Goal: Information Seeking & Learning: Learn about a topic

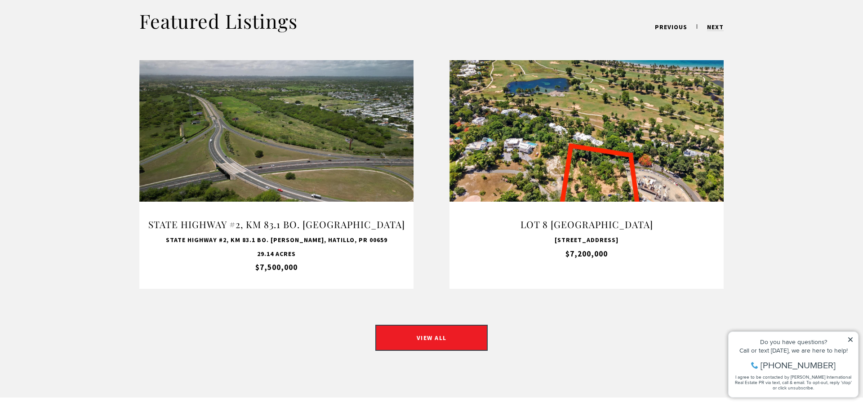
scroll to position [860, 0]
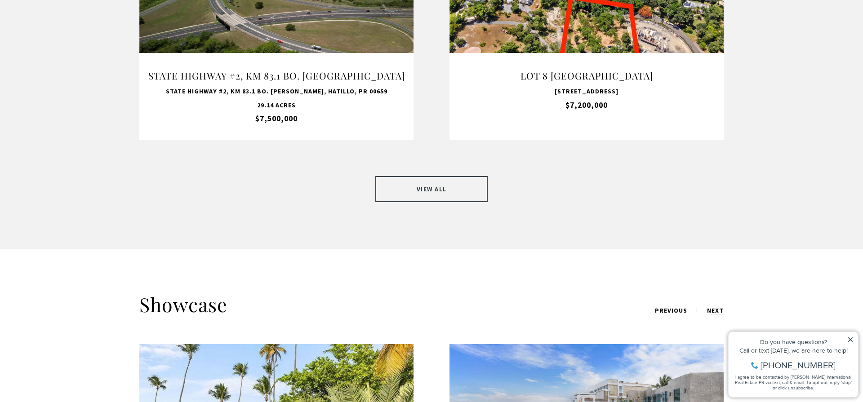
click at [405, 176] on link "VIEW ALL" at bounding box center [431, 189] width 112 height 26
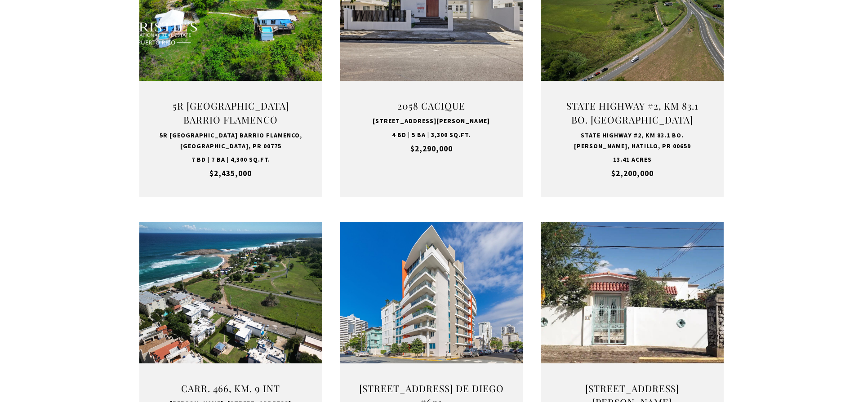
scroll to position [1284, 0]
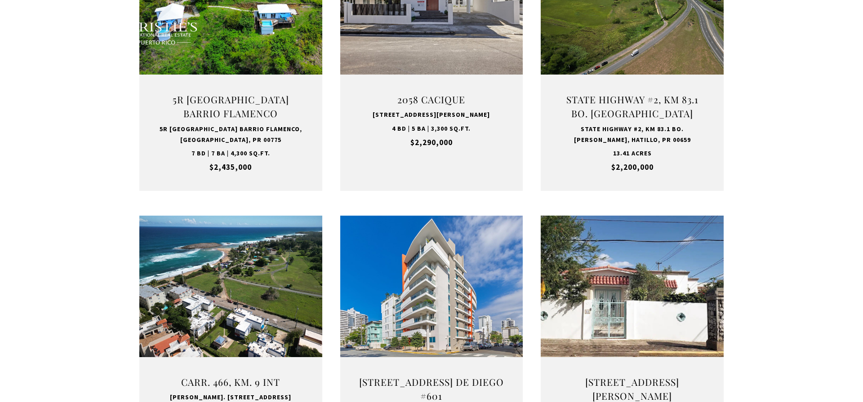
type input "**********"
type input "*********"
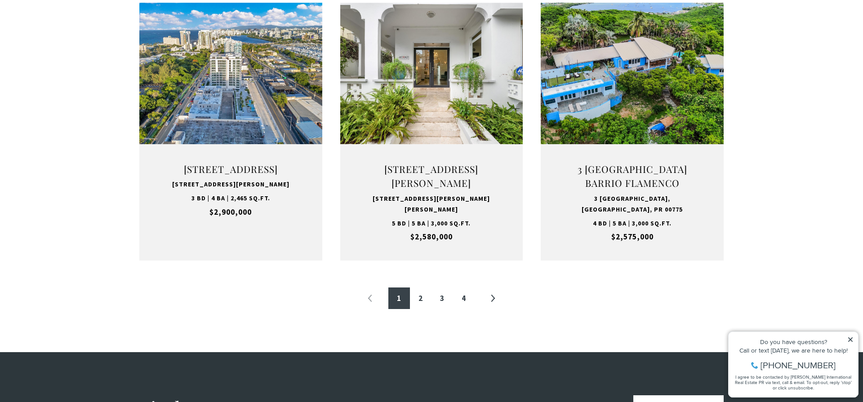
scroll to position [943, 0]
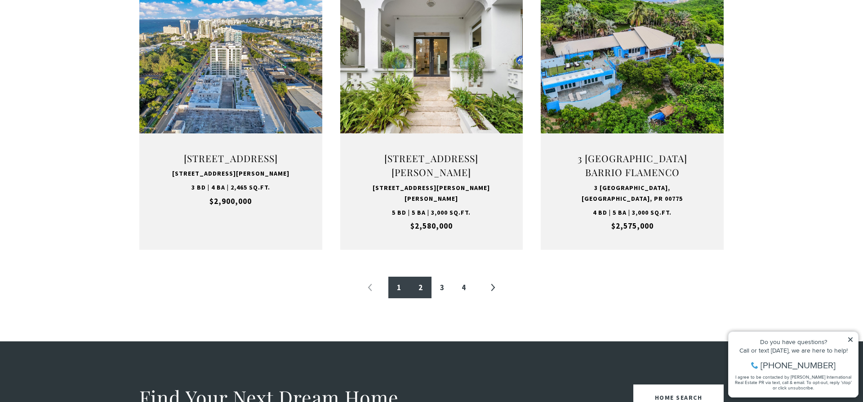
click at [417, 286] on link "2" at bounding box center [421, 288] width 22 height 22
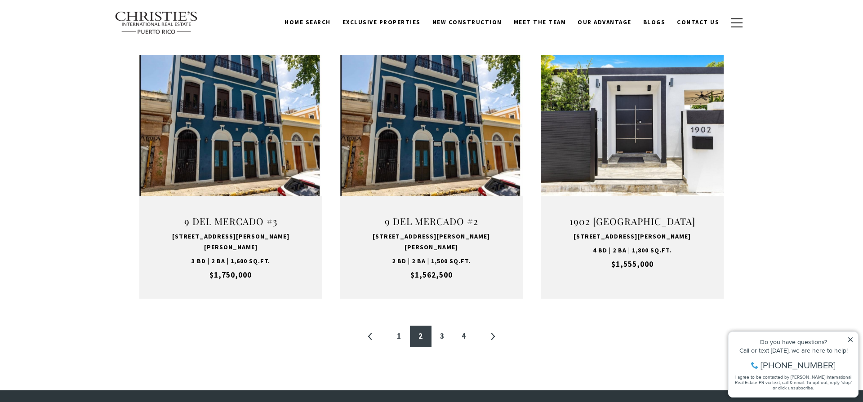
scroll to position [880, 0]
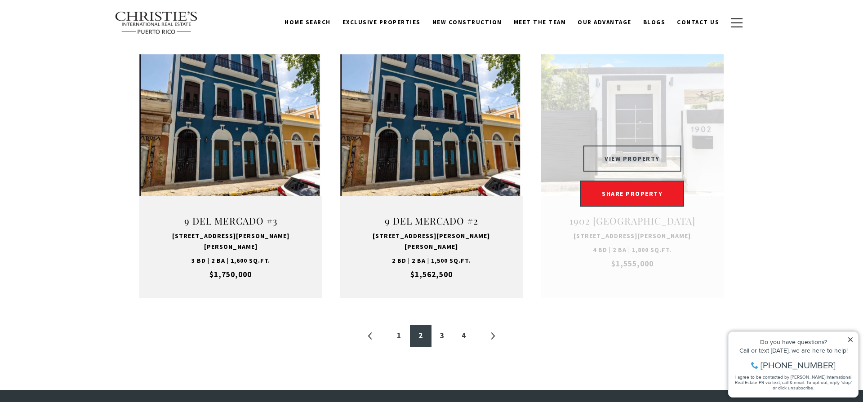
click at [640, 146] on button "VIEW PROPERTY" at bounding box center [632, 159] width 98 height 26
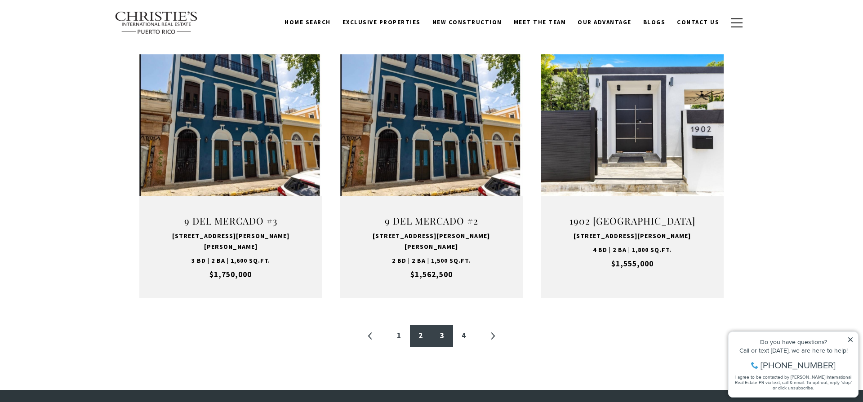
click at [440, 326] on link "3" at bounding box center [443, 337] width 22 height 22
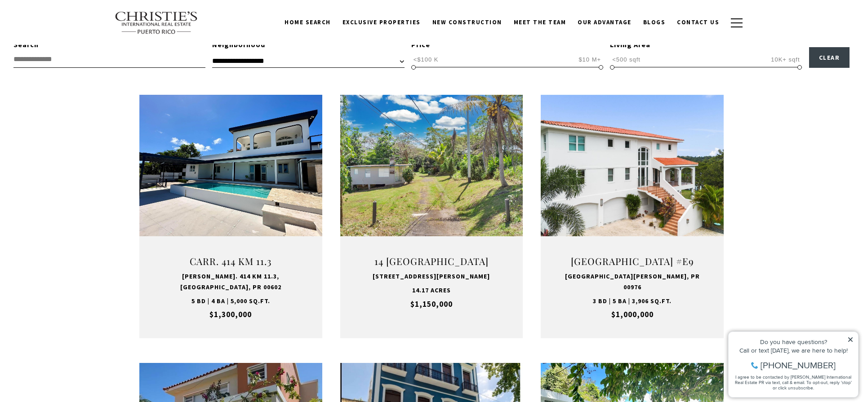
scroll to position [270, 0]
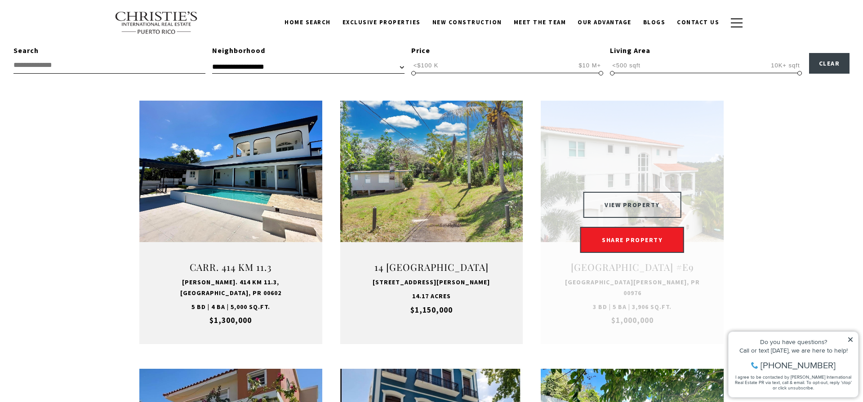
click at [648, 212] on button "VIEW PROPERTY" at bounding box center [632, 205] width 98 height 26
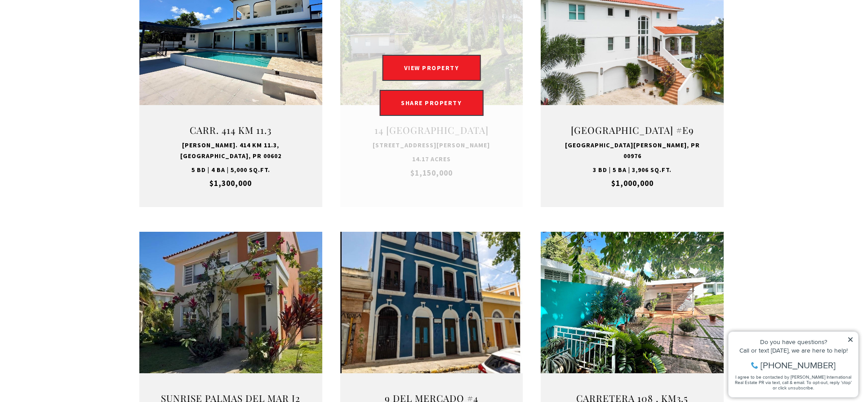
scroll to position [412, 0]
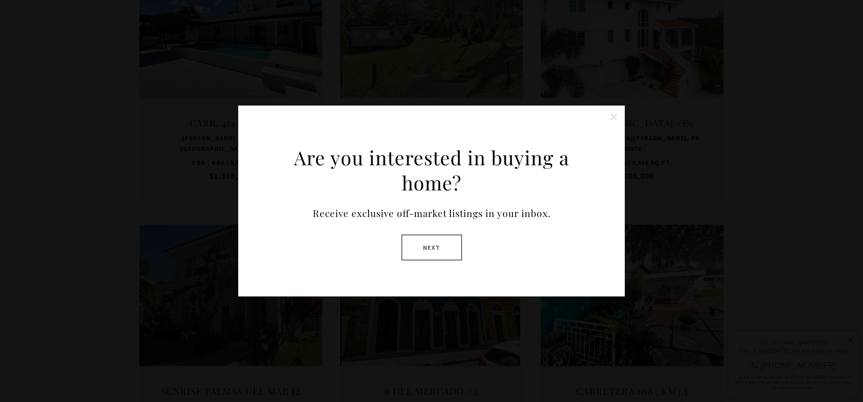
click at [617, 117] on button "Close this option" at bounding box center [614, 117] width 18 height 18
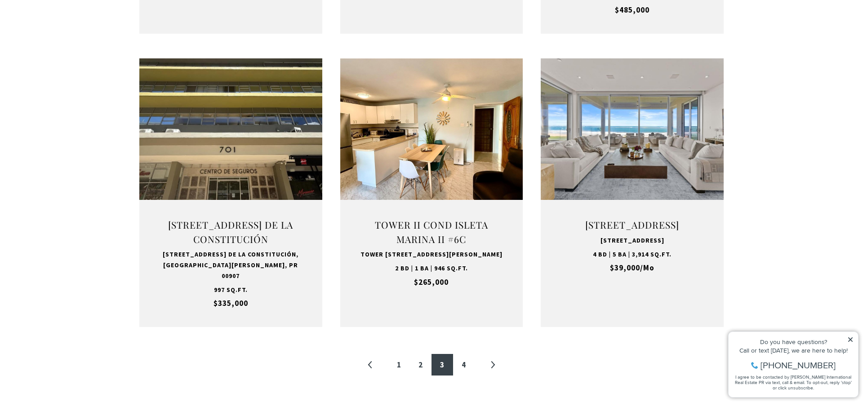
scroll to position [903, 0]
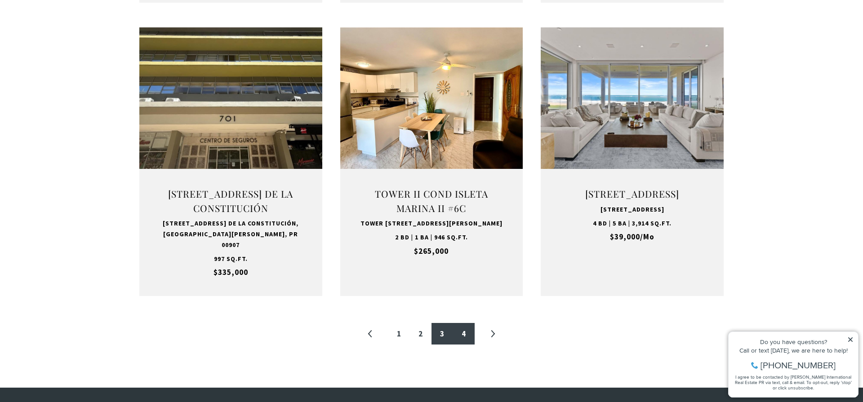
click at [465, 330] on link "4" at bounding box center [464, 334] width 22 height 22
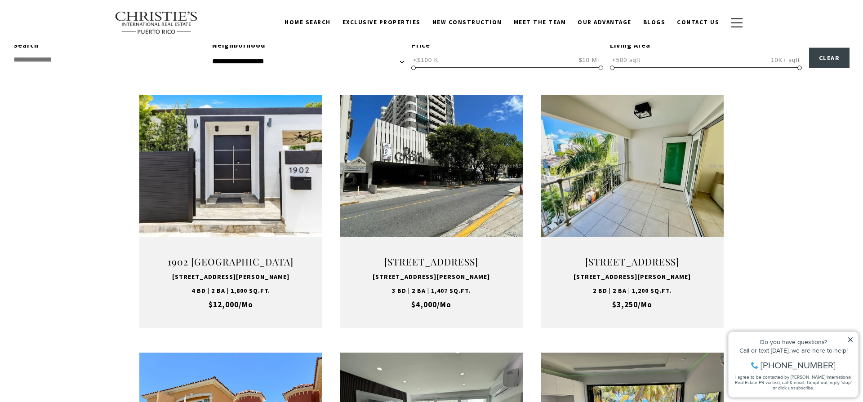
scroll to position [270, 0]
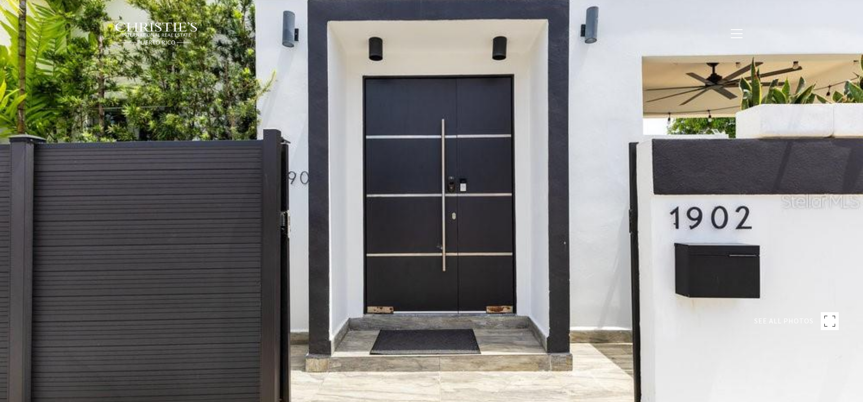
click at [822, 323] on rect at bounding box center [830, 322] width 18 height 18
click at [786, 325] on span "SEE ALL PHOTOS" at bounding box center [784, 322] width 59 height 12
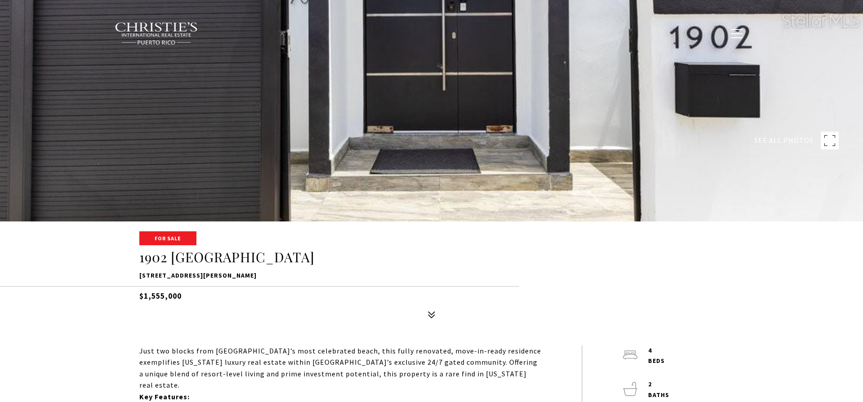
scroll to position [184, 0]
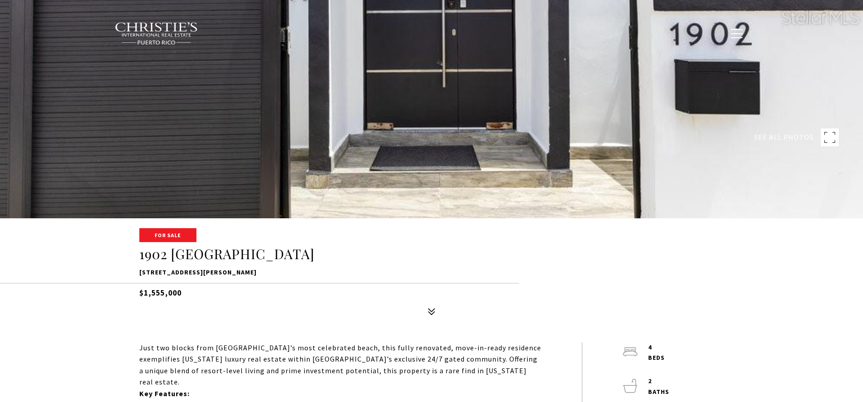
type input "**********"
type input "********"
type input "***"
type input "**********"
type input "**"
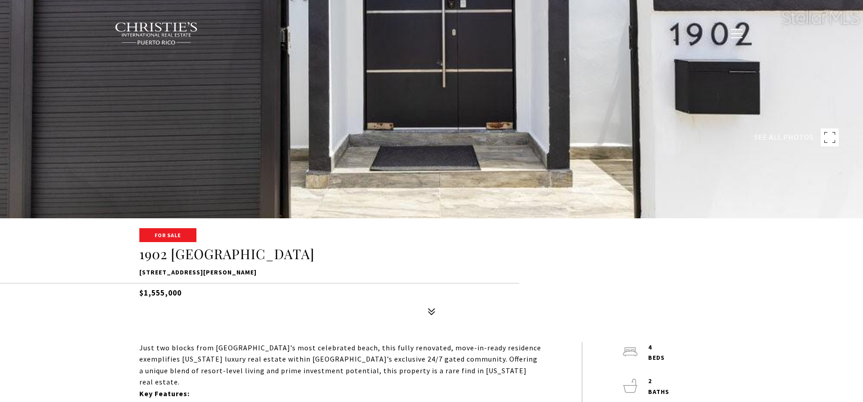
type input "**********"
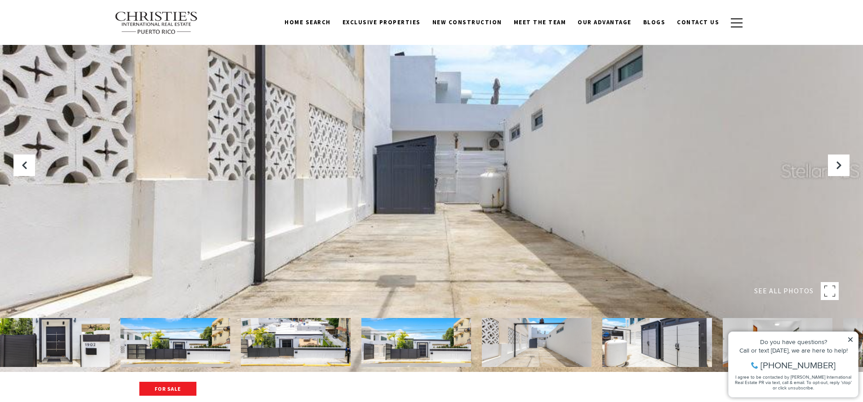
scroll to position [42, 0]
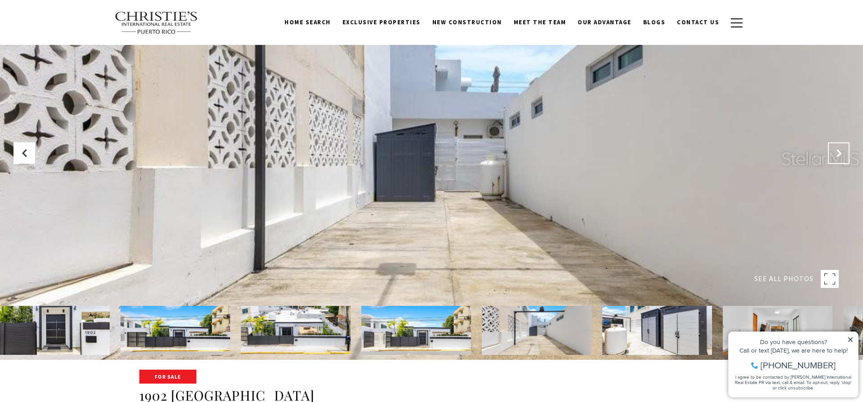
click at [836, 155] on icon "Next Slide" at bounding box center [839, 153] width 9 height 9
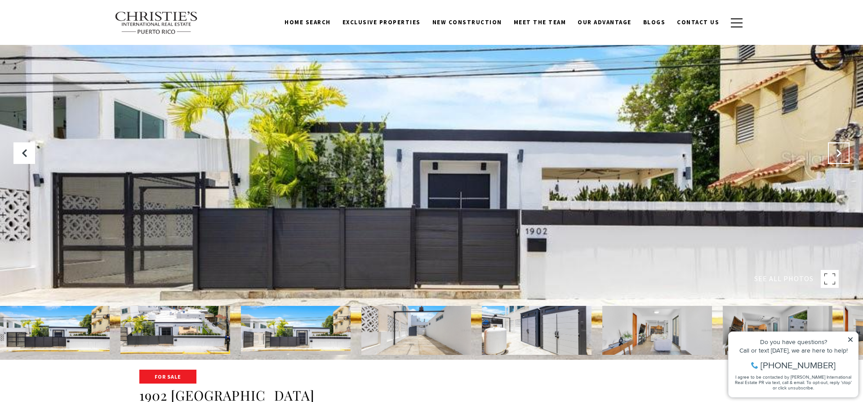
click at [836, 155] on icon "Next Slide" at bounding box center [839, 153] width 9 height 9
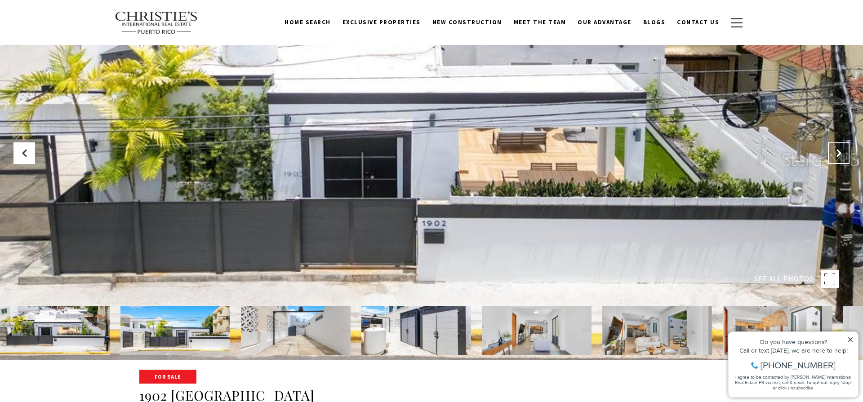
click at [836, 155] on icon "Next Slide" at bounding box center [839, 153] width 9 height 9
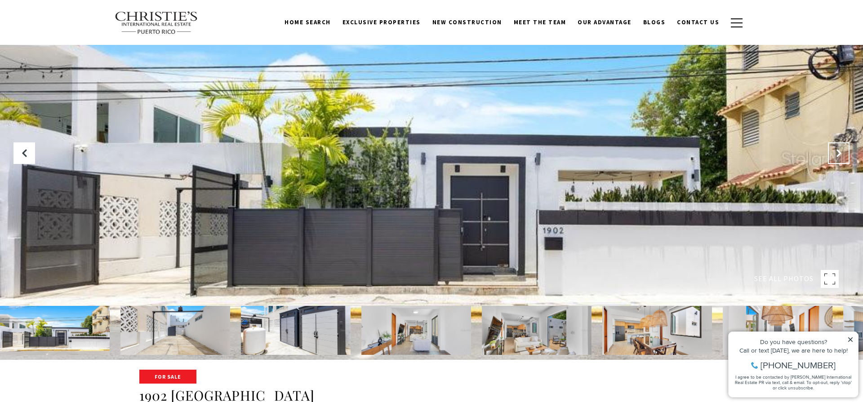
click at [836, 155] on icon "Next Slide" at bounding box center [839, 153] width 9 height 9
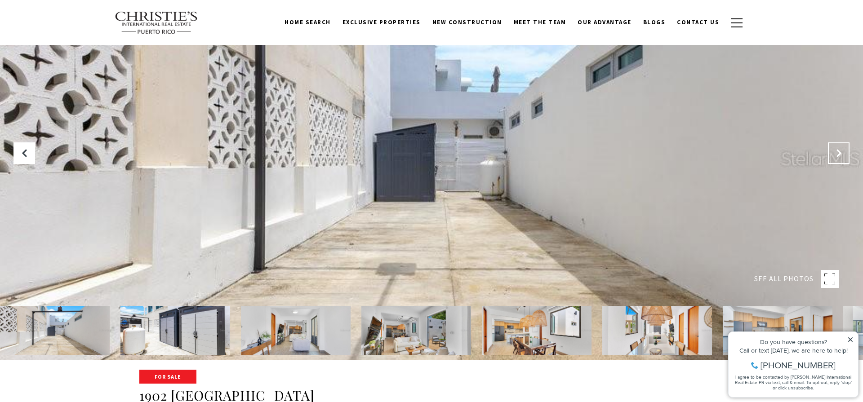
click at [836, 155] on icon "Next Slide" at bounding box center [839, 153] width 9 height 9
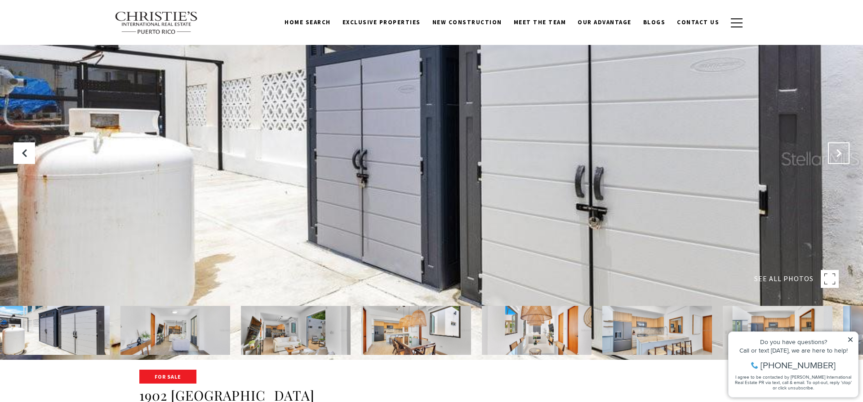
click at [836, 155] on icon "Next Slide" at bounding box center [839, 153] width 9 height 9
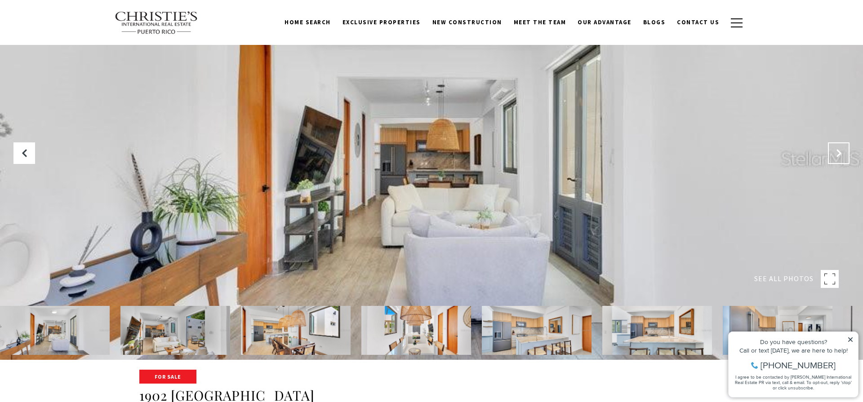
click at [836, 155] on icon "Next Slide" at bounding box center [839, 153] width 9 height 9
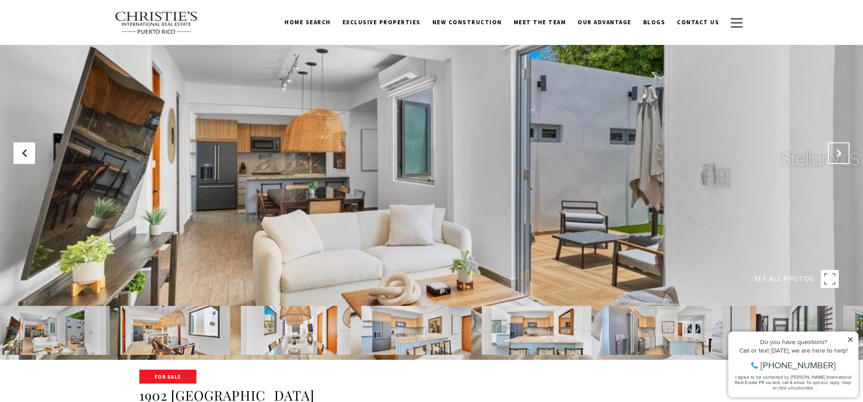
click at [836, 155] on icon "Next Slide" at bounding box center [839, 153] width 9 height 9
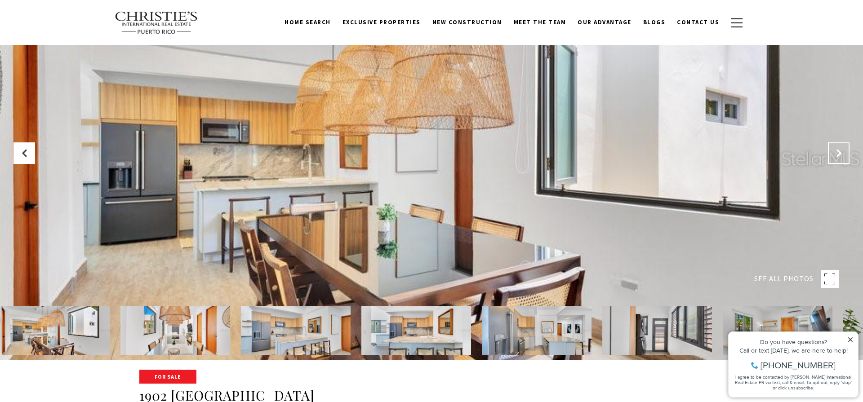
click at [836, 155] on icon "Next Slide" at bounding box center [839, 153] width 9 height 9
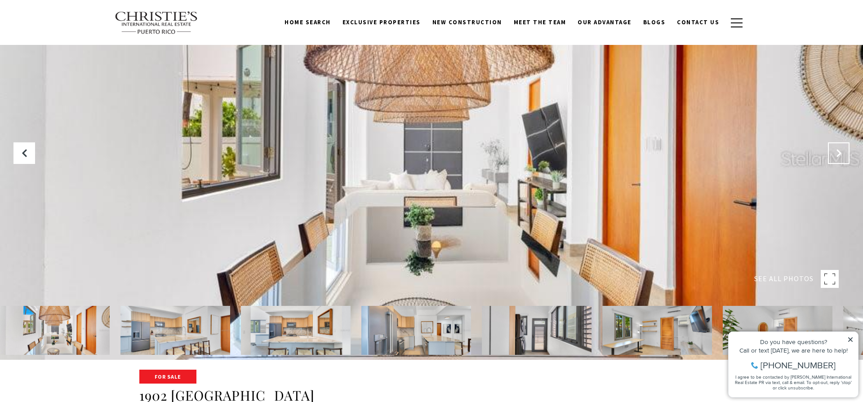
click at [836, 155] on icon "Next Slide" at bounding box center [839, 153] width 9 height 9
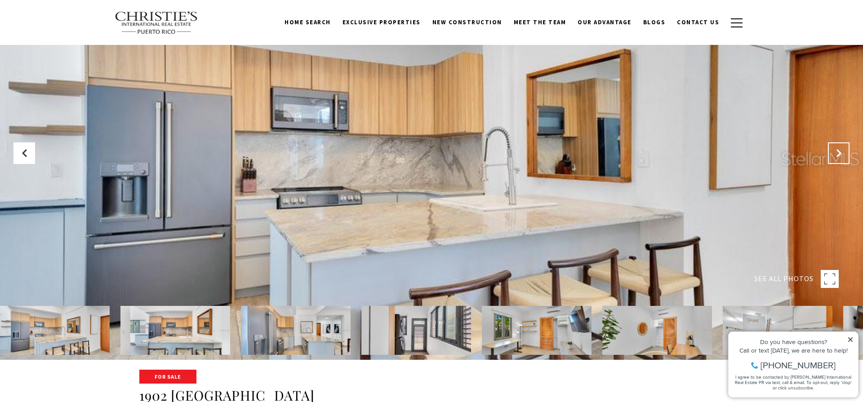
click at [836, 155] on icon "Next Slide" at bounding box center [839, 153] width 9 height 9
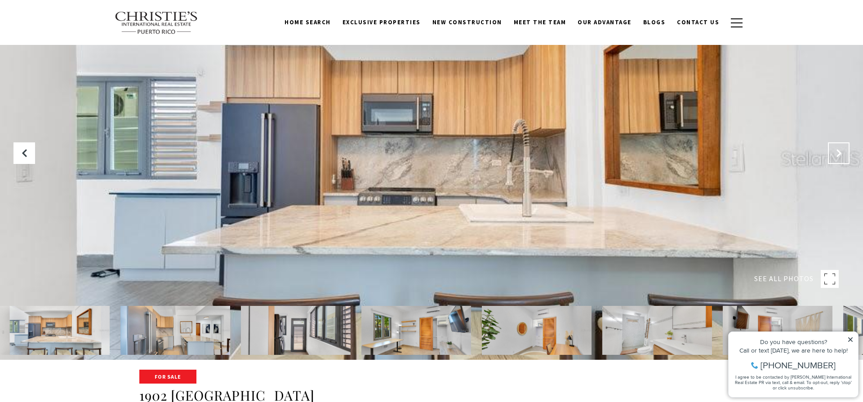
click at [836, 155] on icon "Next Slide" at bounding box center [839, 153] width 9 height 9
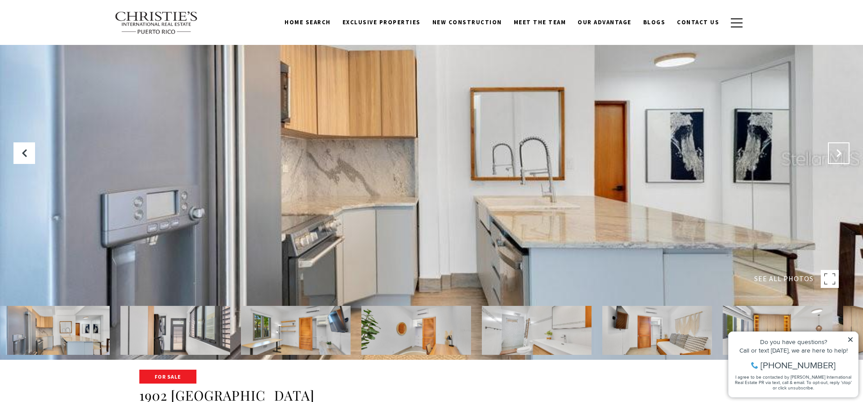
click at [836, 155] on icon "Next Slide" at bounding box center [839, 153] width 9 height 9
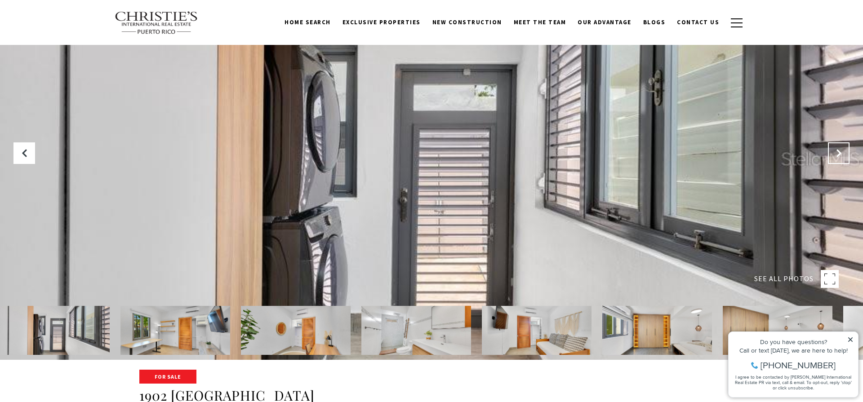
click at [836, 155] on icon "Next Slide" at bounding box center [839, 153] width 9 height 9
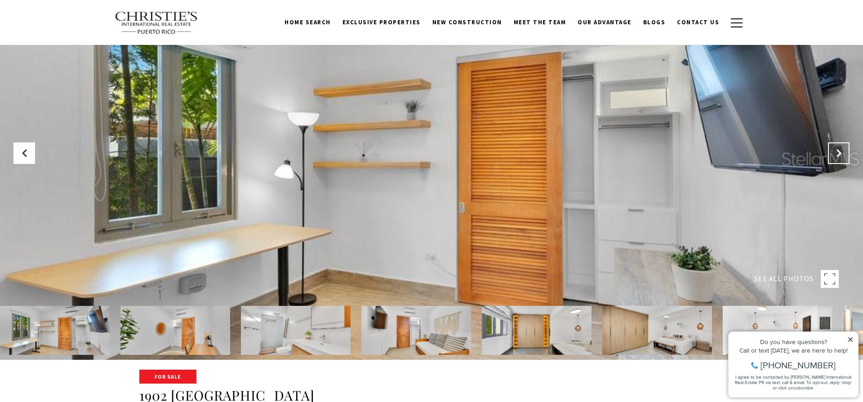
click at [836, 155] on icon "Next Slide" at bounding box center [839, 153] width 9 height 9
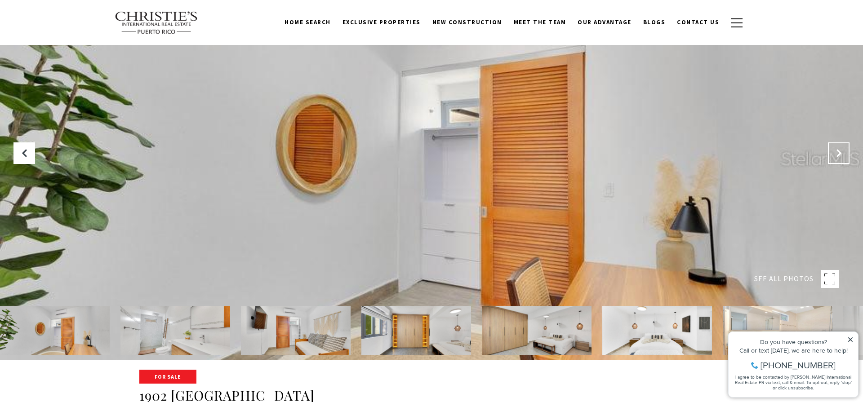
click at [836, 155] on icon "Next Slide" at bounding box center [839, 153] width 9 height 9
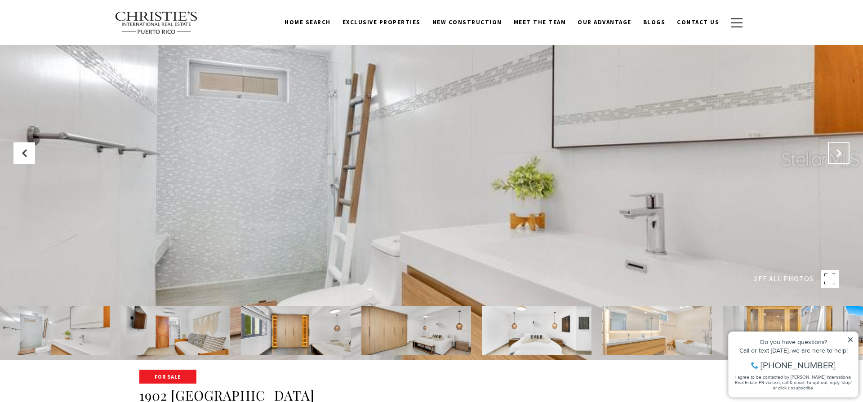
click at [836, 155] on icon "Next Slide" at bounding box center [839, 153] width 9 height 9
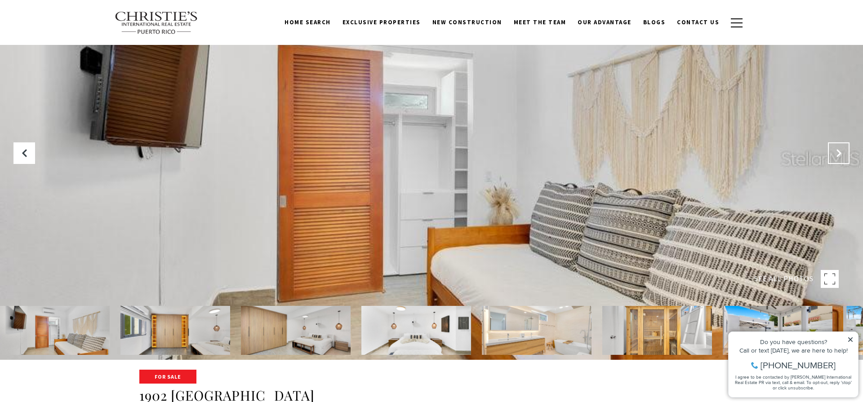
click at [836, 155] on icon "Next Slide" at bounding box center [839, 153] width 9 height 9
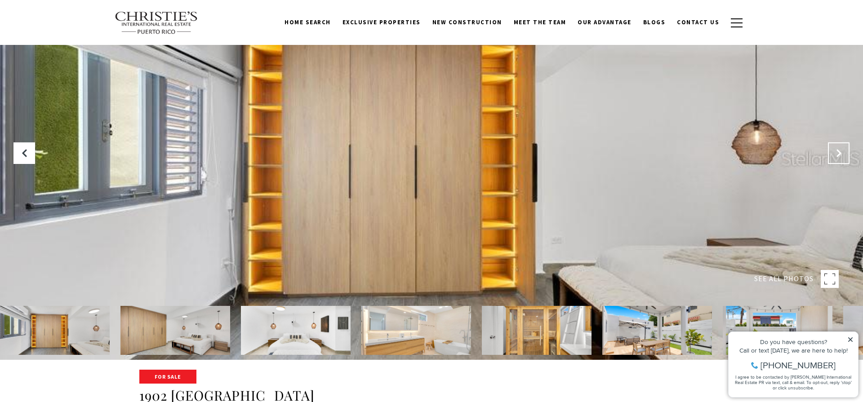
click at [836, 155] on icon "Next Slide" at bounding box center [839, 153] width 9 height 9
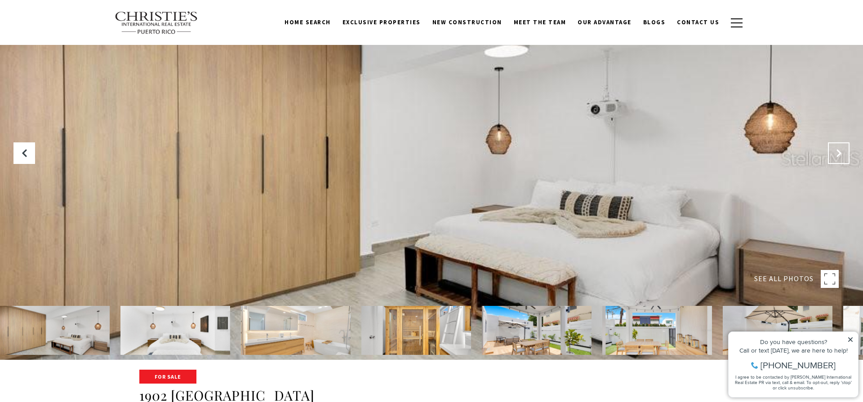
click at [836, 155] on icon "Next Slide" at bounding box center [839, 153] width 9 height 9
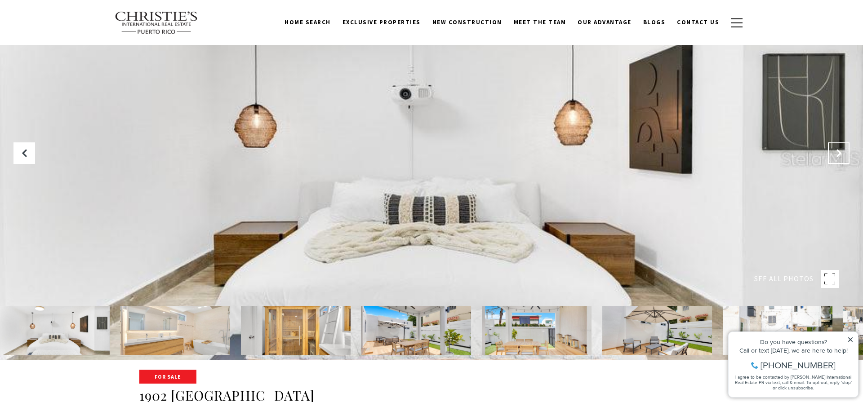
click at [836, 155] on icon "Next Slide" at bounding box center [839, 153] width 9 height 9
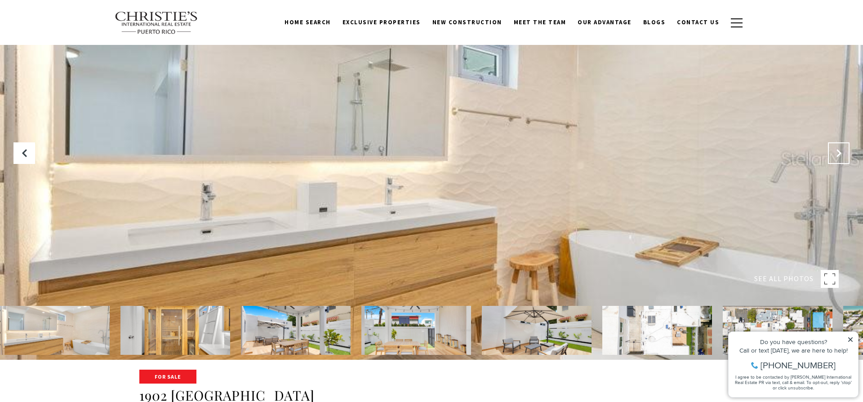
click at [836, 155] on icon "Next Slide" at bounding box center [839, 153] width 9 height 9
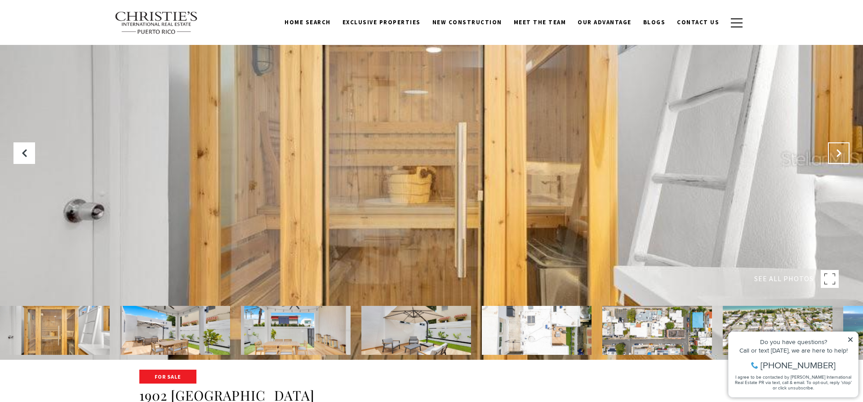
click at [836, 155] on icon "Next Slide" at bounding box center [839, 153] width 9 height 9
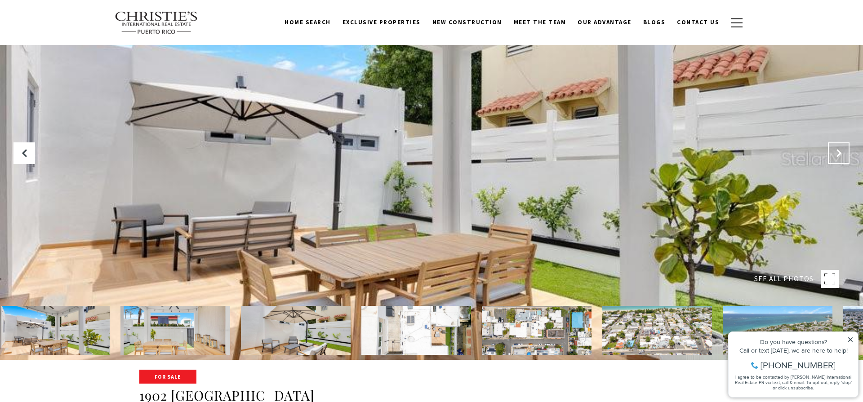
click at [836, 155] on icon "Next Slide" at bounding box center [839, 153] width 9 height 9
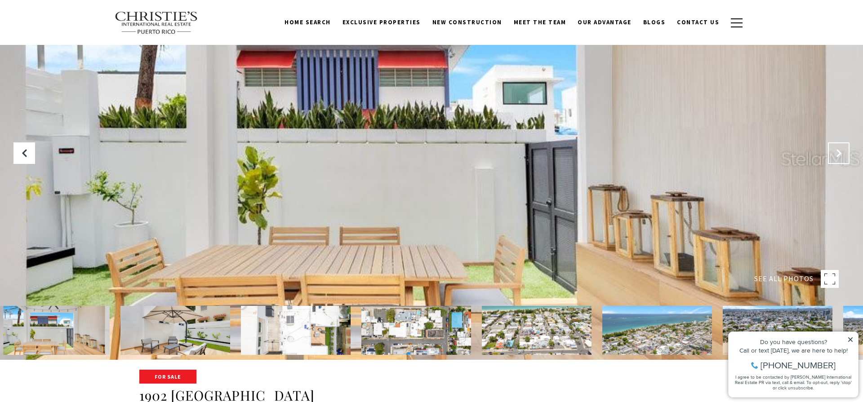
click at [836, 155] on icon "Next Slide" at bounding box center [839, 153] width 9 height 9
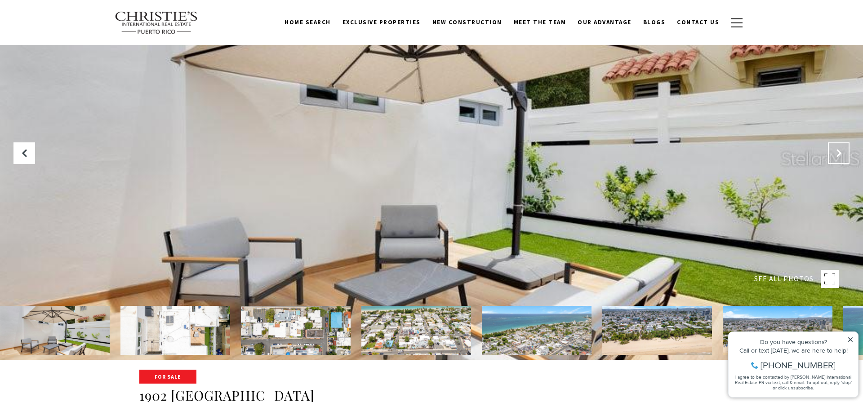
click at [836, 155] on icon "Next Slide" at bounding box center [839, 153] width 9 height 9
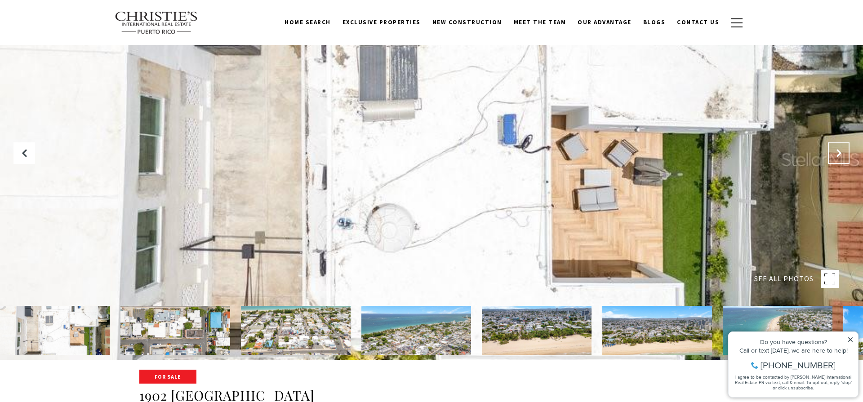
click at [836, 155] on icon "Next Slide" at bounding box center [839, 153] width 9 height 9
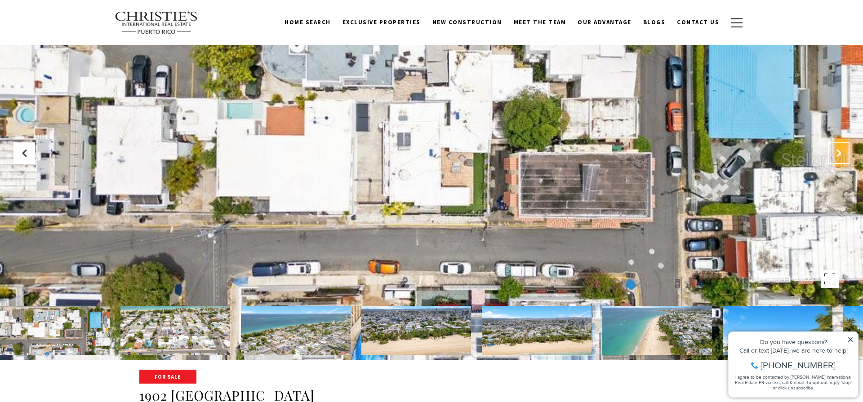
click at [836, 155] on icon "Next Slide" at bounding box center [839, 153] width 9 height 9
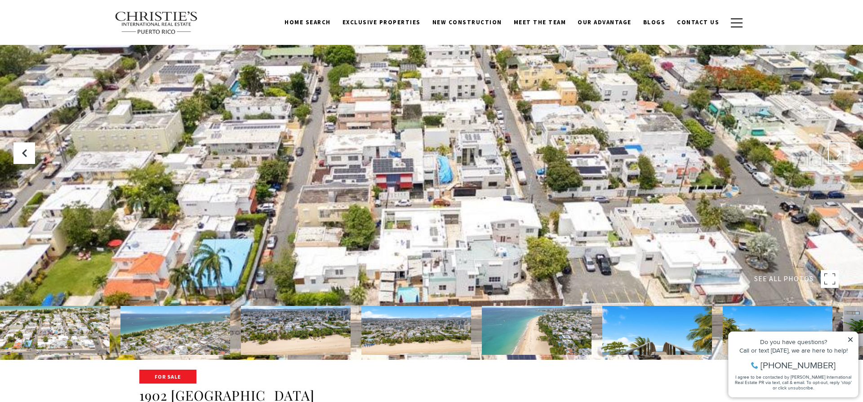
click at [836, 155] on icon "Next Slide" at bounding box center [839, 153] width 9 height 9
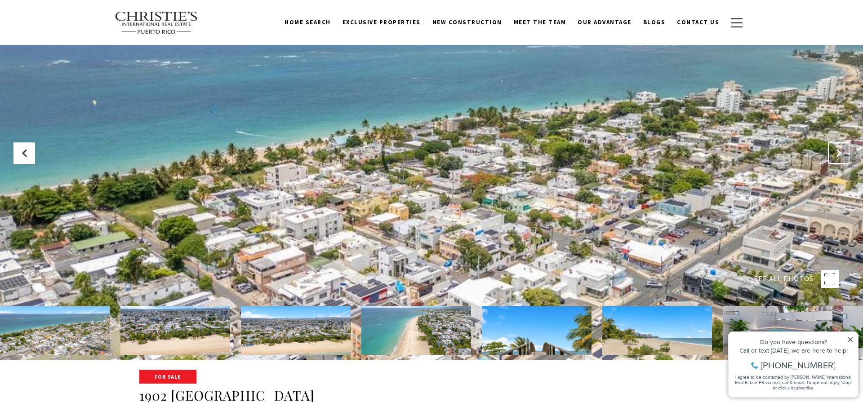
click at [836, 155] on icon "Next Slide" at bounding box center [839, 153] width 9 height 9
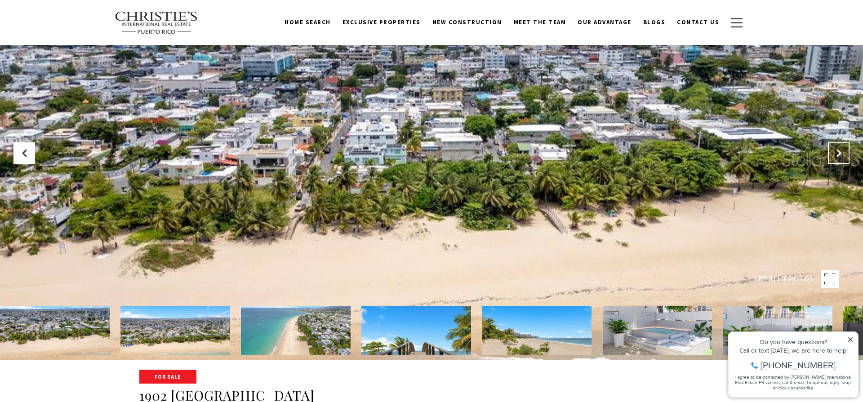
click at [836, 155] on icon "Next Slide" at bounding box center [839, 153] width 9 height 9
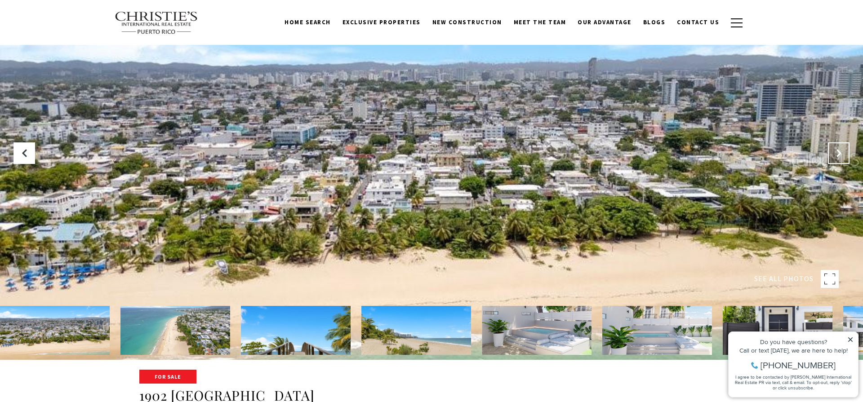
click at [836, 155] on icon "Next Slide" at bounding box center [839, 153] width 9 height 9
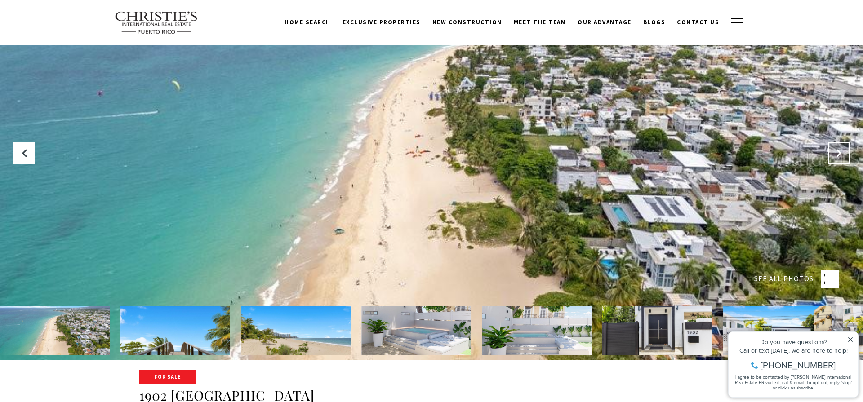
click at [836, 155] on icon "Next Slide" at bounding box center [839, 153] width 9 height 9
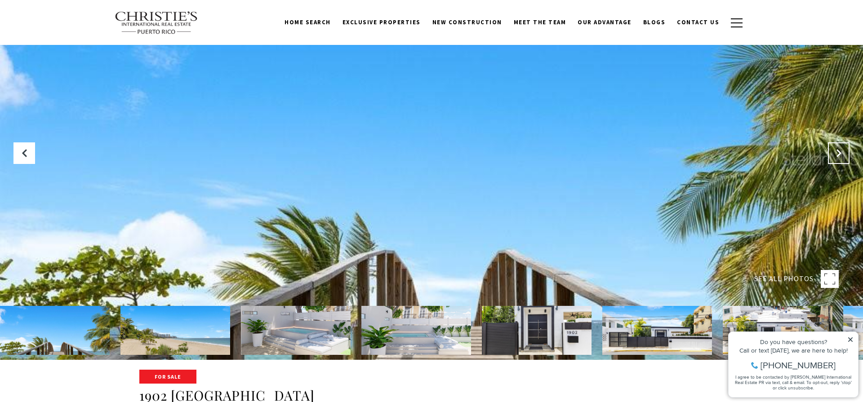
click at [836, 155] on icon "Next Slide" at bounding box center [839, 153] width 9 height 9
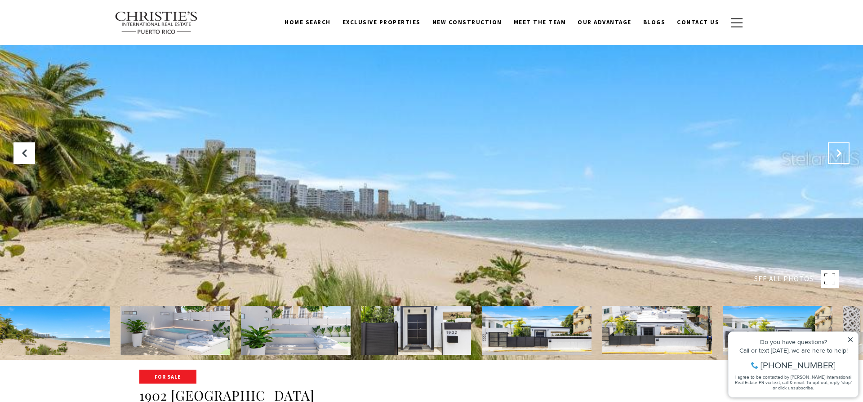
click at [836, 155] on icon "Next Slide" at bounding box center [839, 153] width 9 height 9
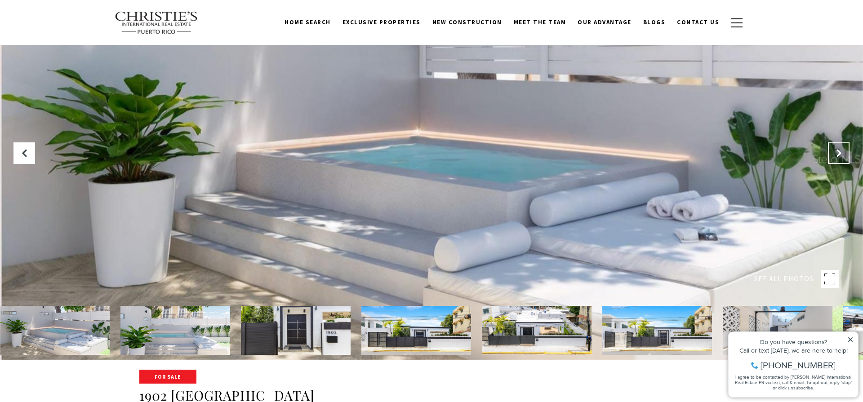
click at [836, 155] on icon "Next Slide" at bounding box center [839, 153] width 9 height 9
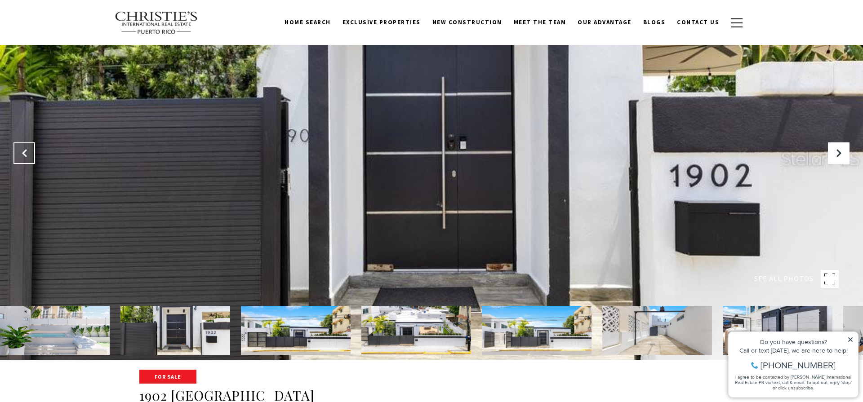
click at [22, 153] on icon "Previous Slide" at bounding box center [24, 153] width 9 height 9
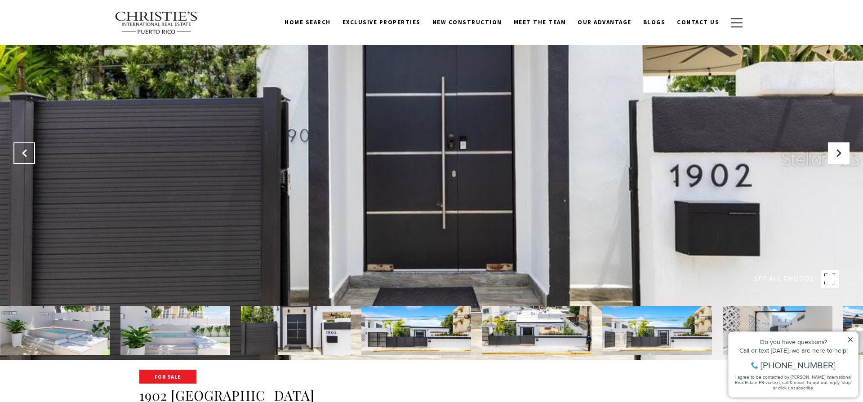
click at [23, 153] on icon "Previous Slide" at bounding box center [24, 153] width 9 height 9
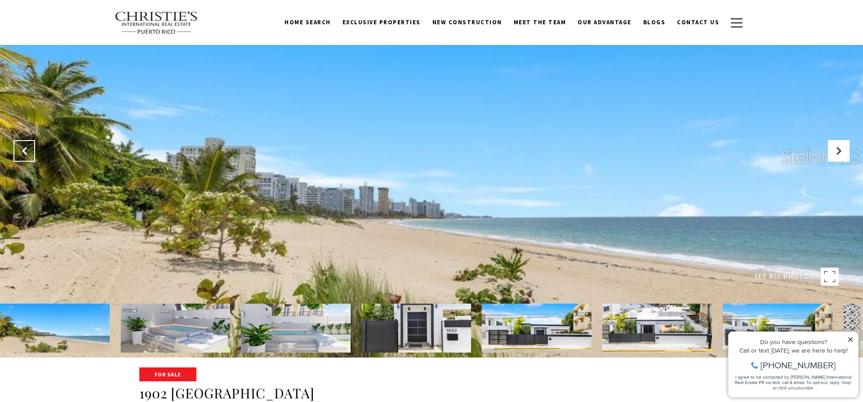
click at [23, 153] on icon "Previous Slide" at bounding box center [24, 151] width 9 height 9
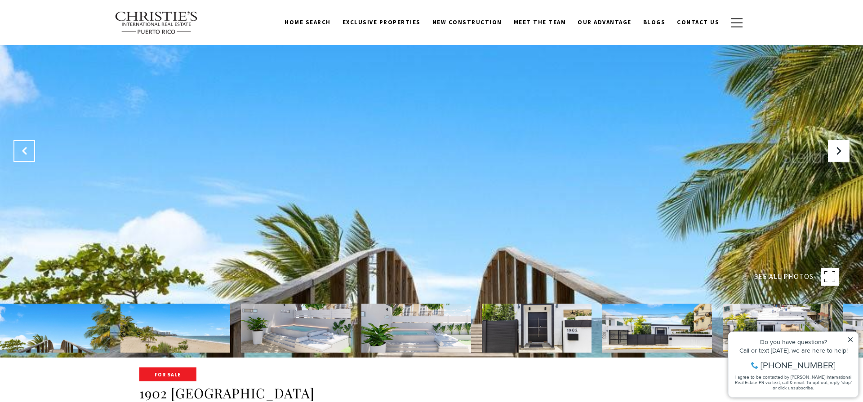
click at [23, 153] on icon "Previous Slide" at bounding box center [24, 151] width 9 height 9
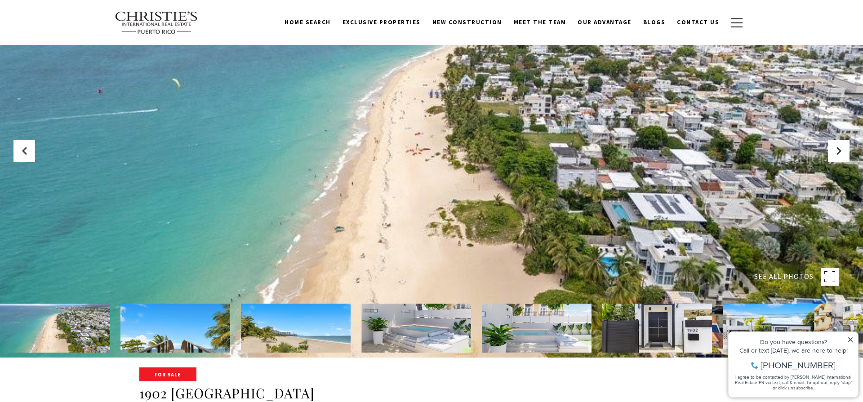
click at [546, 325] on img at bounding box center [537, 328] width 110 height 49
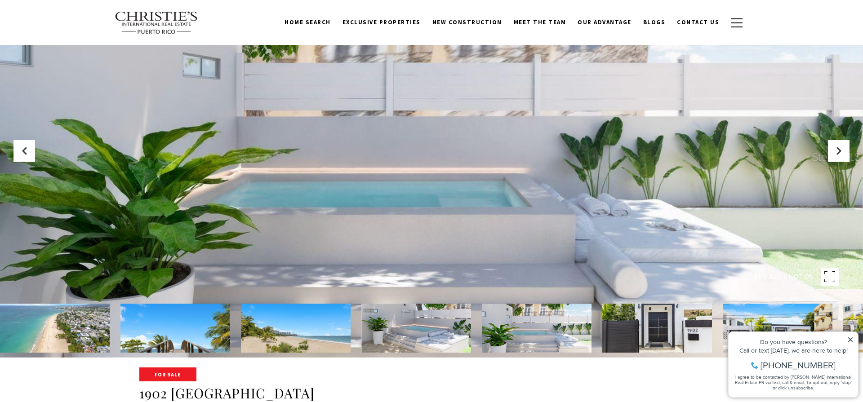
click at [438, 334] on img at bounding box center [417, 328] width 110 height 49
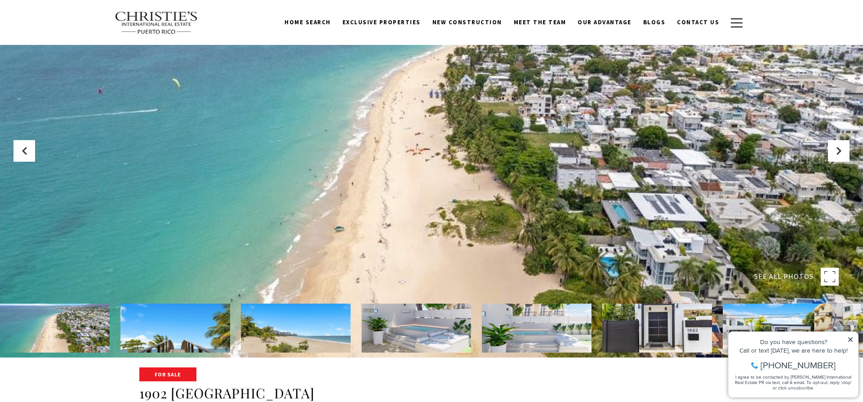
click at [438, 334] on img at bounding box center [417, 328] width 110 height 49
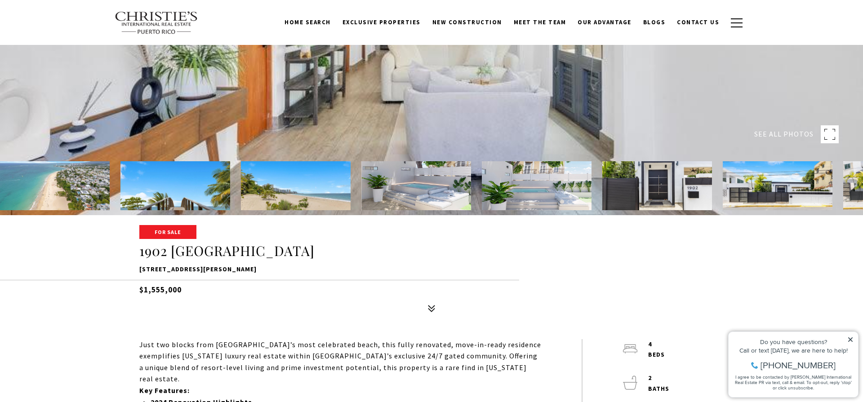
scroll to position [167, 0]
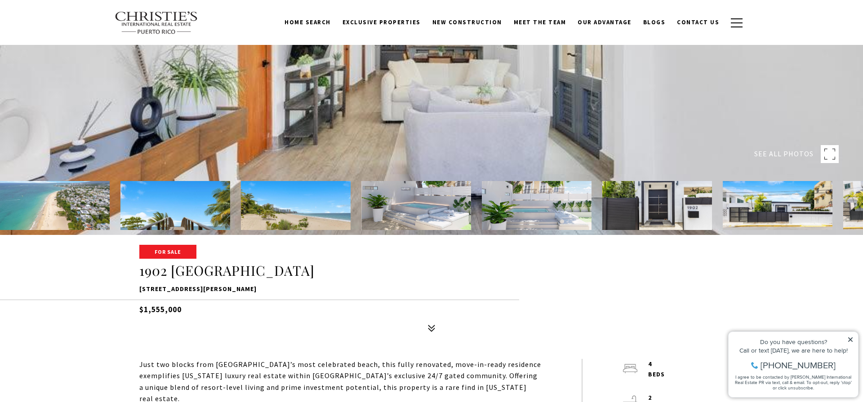
click at [518, 209] on img at bounding box center [537, 205] width 110 height 49
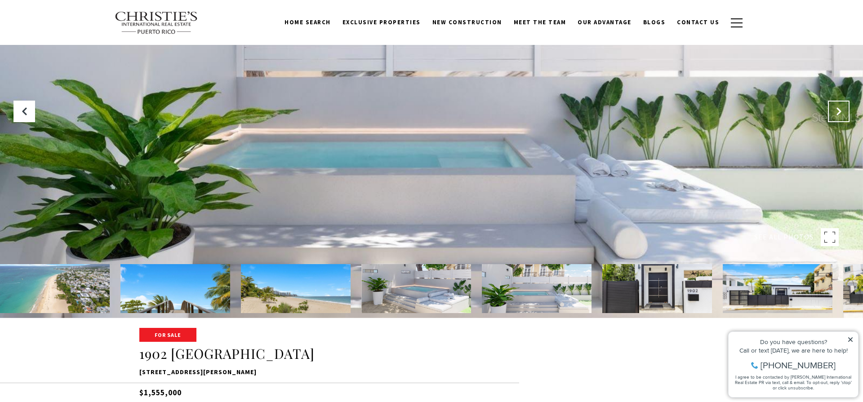
click at [834, 118] on button "Next Slide" at bounding box center [839, 112] width 22 height 22
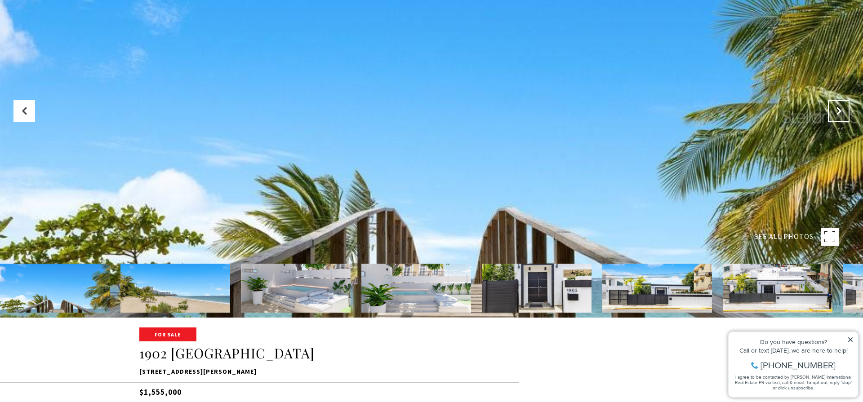
click at [836, 114] on icon "Next Slide" at bounding box center [839, 111] width 9 height 9
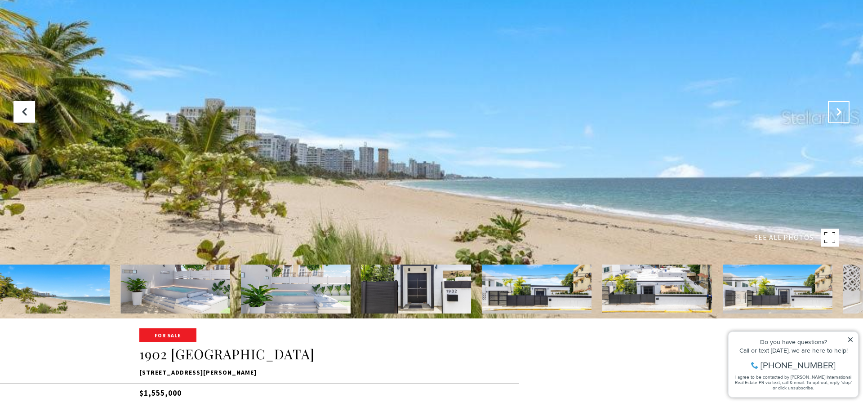
scroll to position [85, 0]
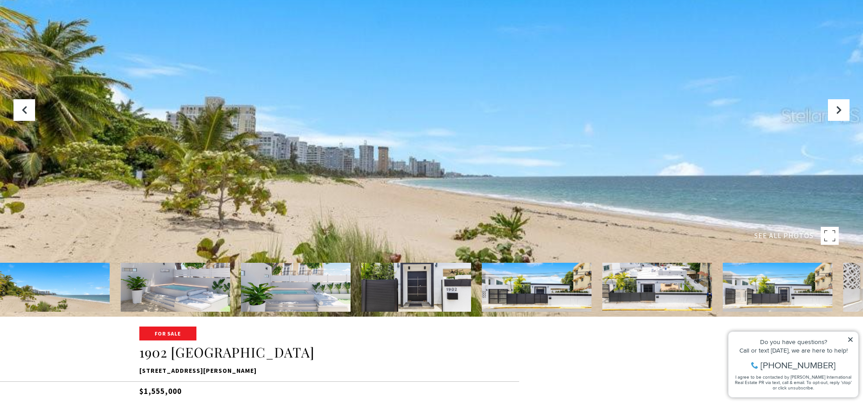
click at [443, 276] on img at bounding box center [417, 287] width 110 height 49
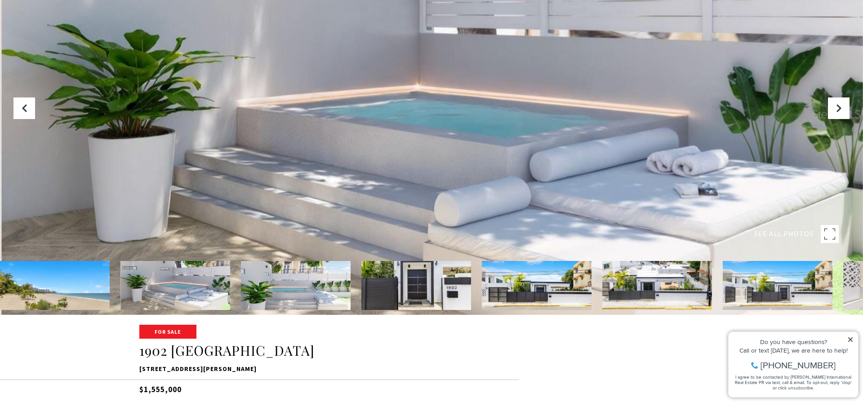
click at [410, 285] on img at bounding box center [417, 285] width 110 height 49
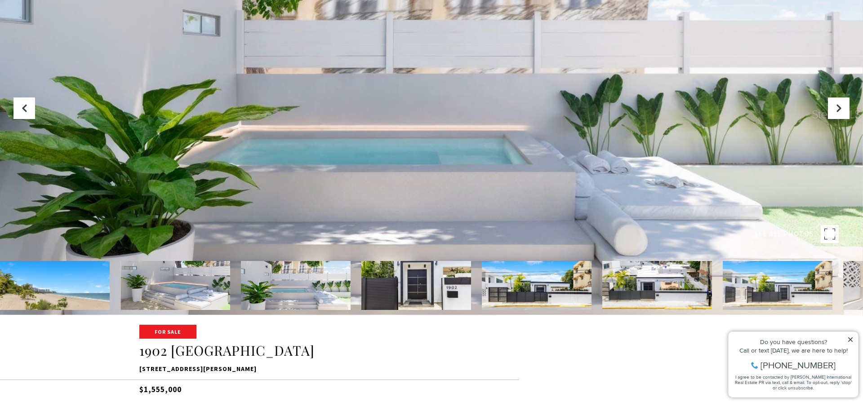
click at [409, 285] on img at bounding box center [417, 285] width 110 height 49
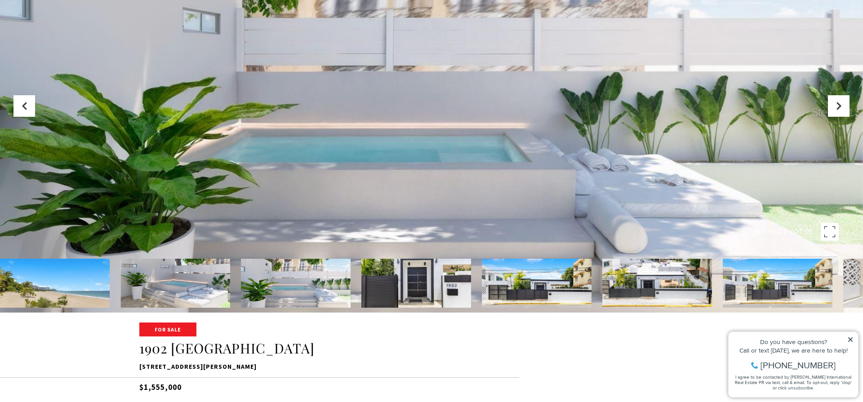
click at [409, 285] on img at bounding box center [417, 283] width 110 height 49
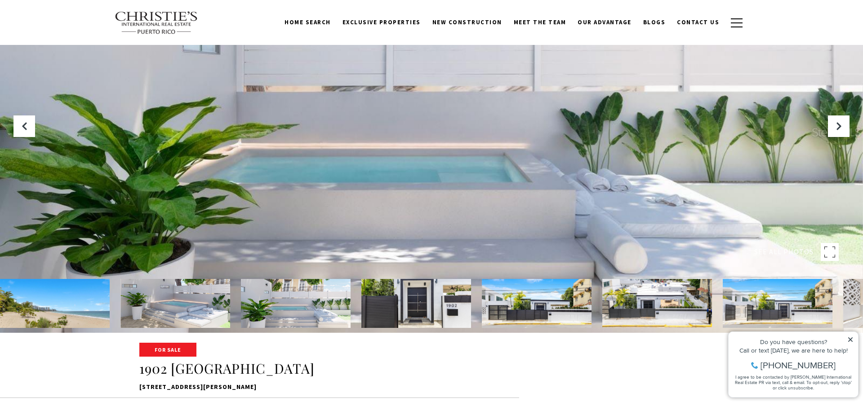
scroll to position [69, 0]
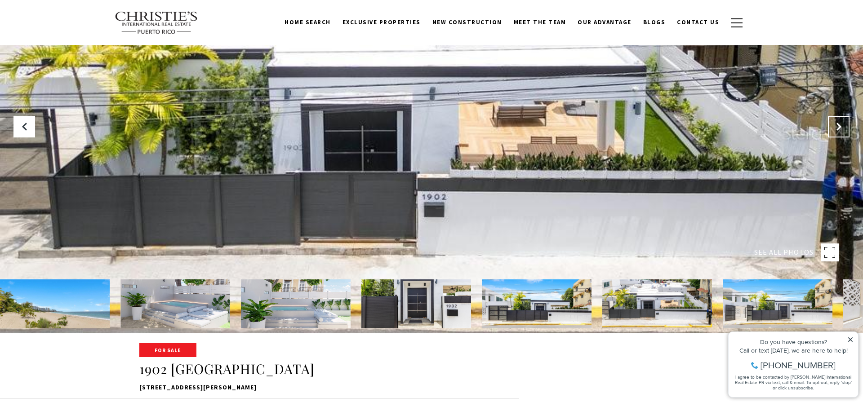
click at [839, 130] on icon "Next Slide" at bounding box center [839, 126] width 9 height 9
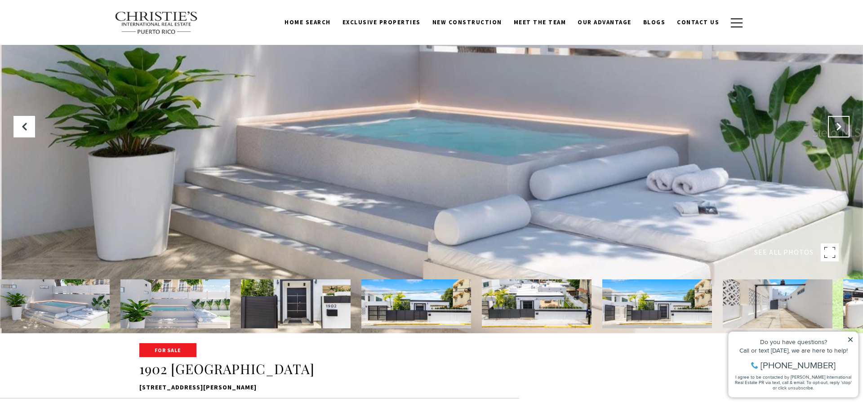
click at [839, 130] on icon "Next Slide" at bounding box center [839, 126] width 9 height 9
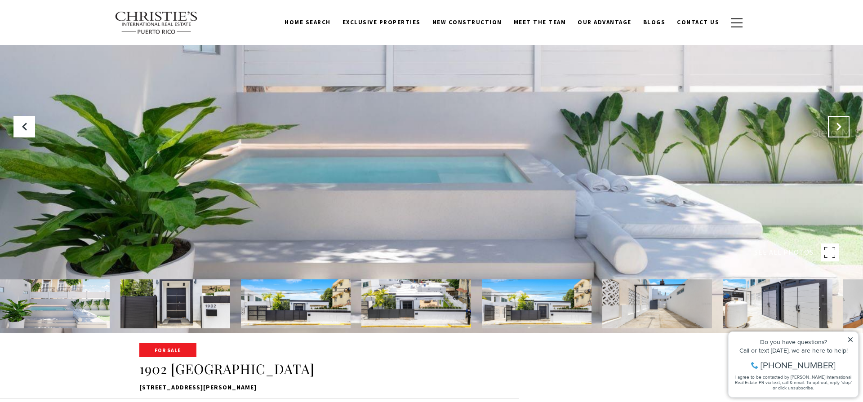
click at [839, 130] on icon "Next Slide" at bounding box center [839, 126] width 9 height 9
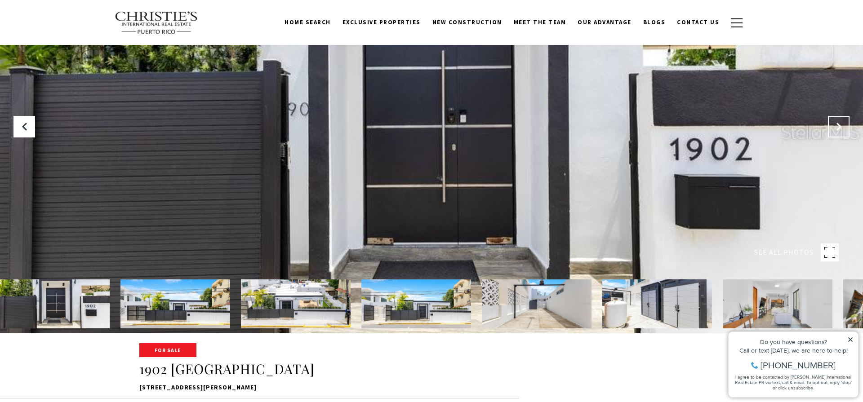
click at [839, 130] on icon "Next Slide" at bounding box center [839, 126] width 9 height 9
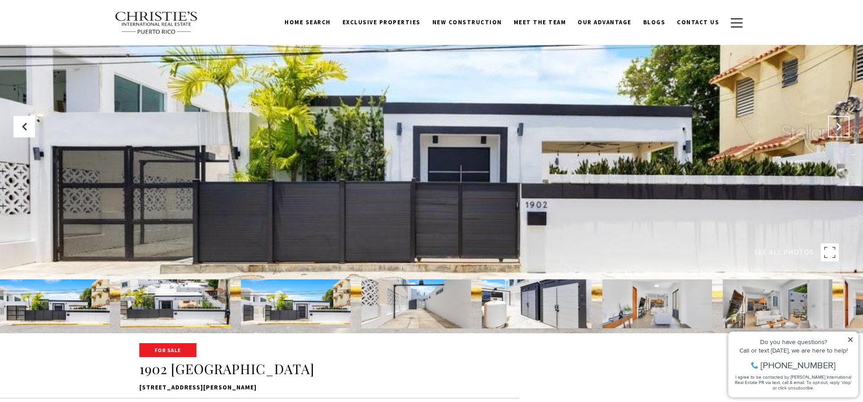
click at [839, 130] on icon "Next Slide" at bounding box center [839, 126] width 9 height 9
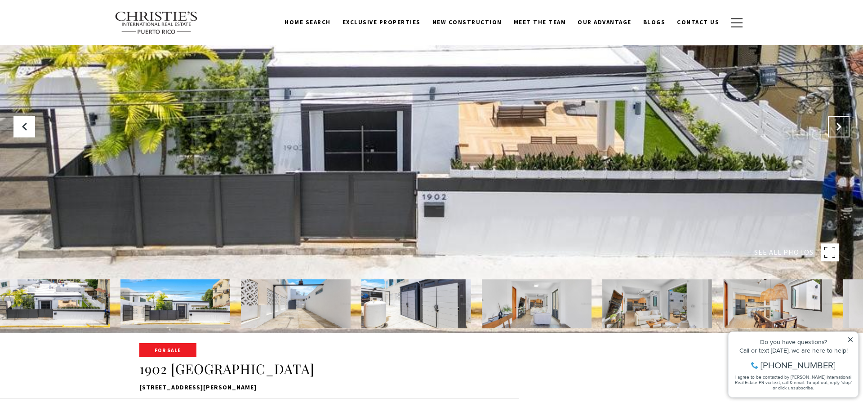
click at [839, 130] on icon "Next Slide" at bounding box center [839, 126] width 9 height 9
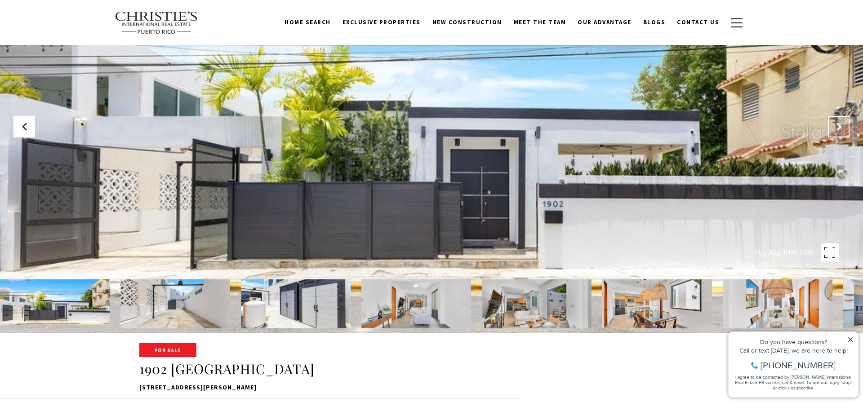
click at [839, 130] on icon "Next Slide" at bounding box center [839, 126] width 9 height 9
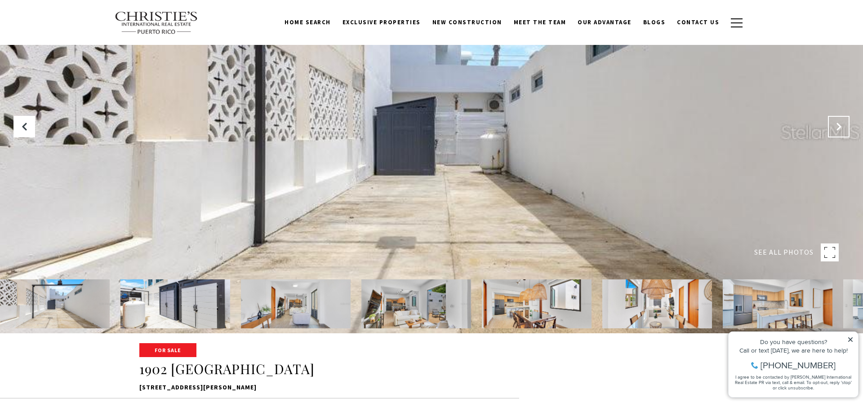
click at [839, 130] on icon "Next Slide" at bounding box center [839, 126] width 9 height 9
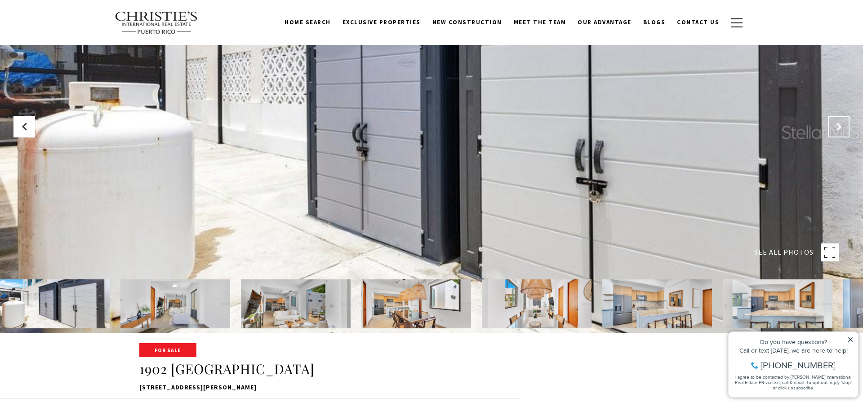
click at [839, 130] on icon "Next Slide" at bounding box center [839, 126] width 9 height 9
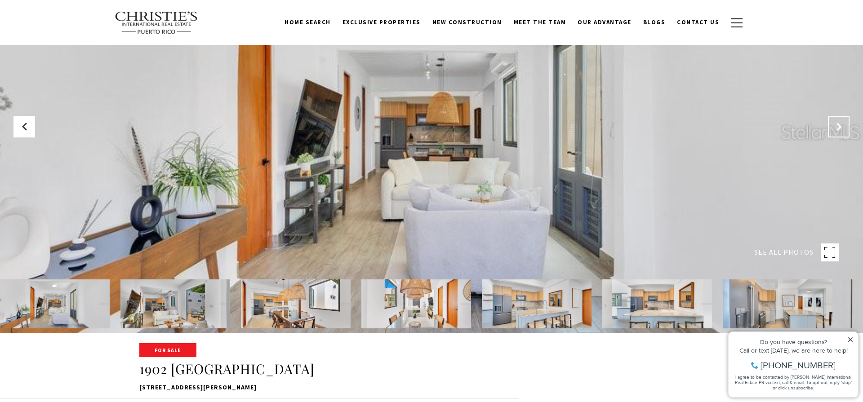
click at [839, 130] on icon "Next Slide" at bounding box center [839, 126] width 9 height 9
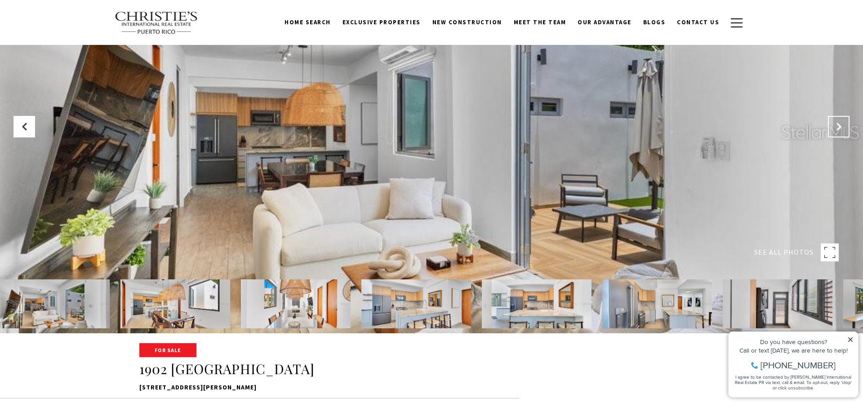
click at [839, 130] on icon "Next Slide" at bounding box center [839, 126] width 9 height 9
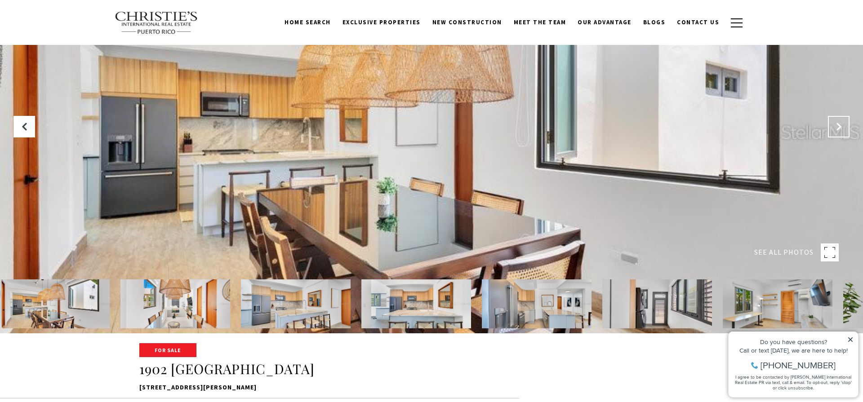
click at [839, 130] on icon "Next Slide" at bounding box center [839, 126] width 9 height 9
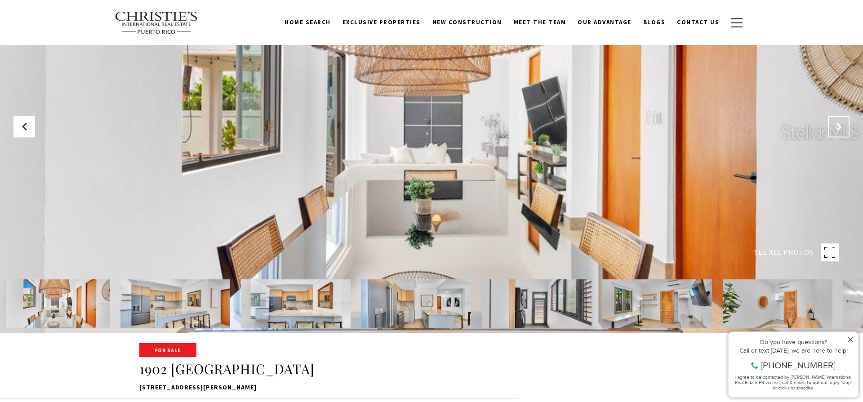
click at [839, 130] on icon "Next Slide" at bounding box center [839, 126] width 9 height 9
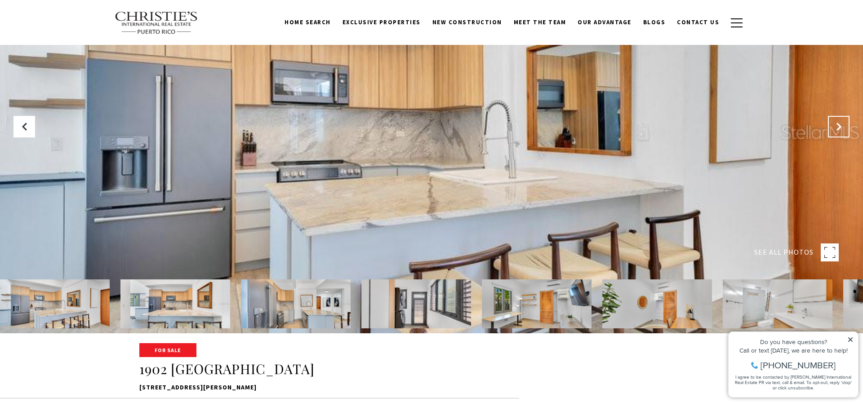
click at [839, 130] on icon "Next Slide" at bounding box center [839, 126] width 9 height 9
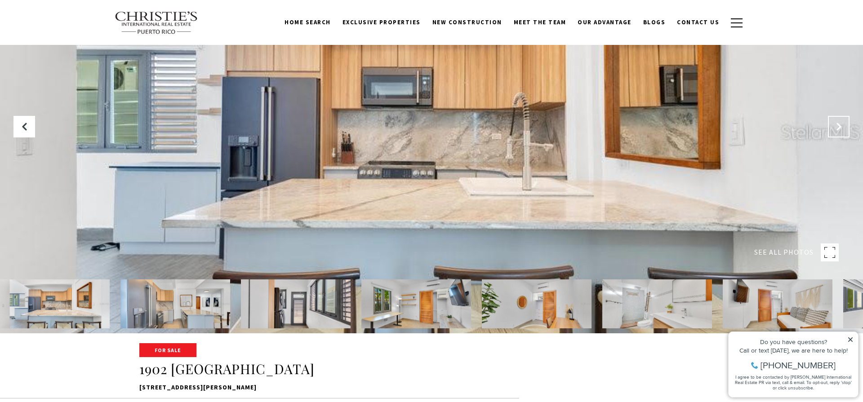
click at [840, 125] on icon "Next Slide" at bounding box center [839, 126] width 9 height 9
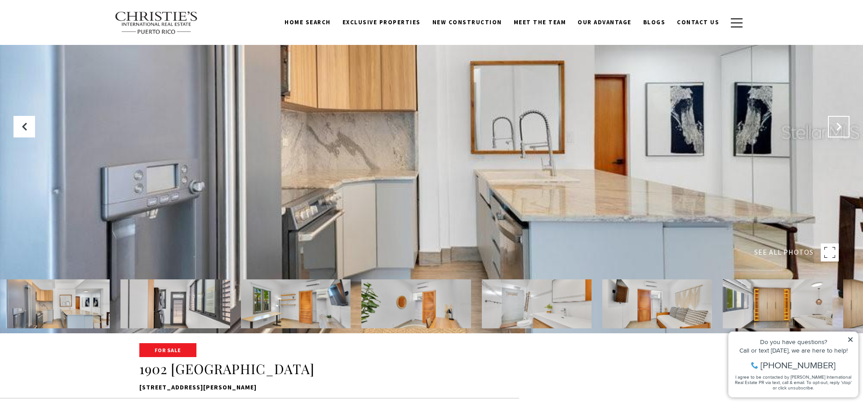
click at [840, 125] on icon "Next Slide" at bounding box center [839, 126] width 9 height 9
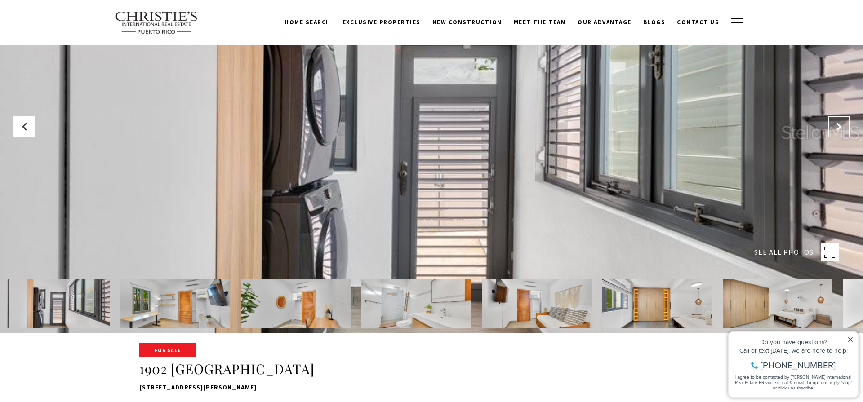
click at [840, 125] on icon "Next Slide" at bounding box center [839, 126] width 9 height 9
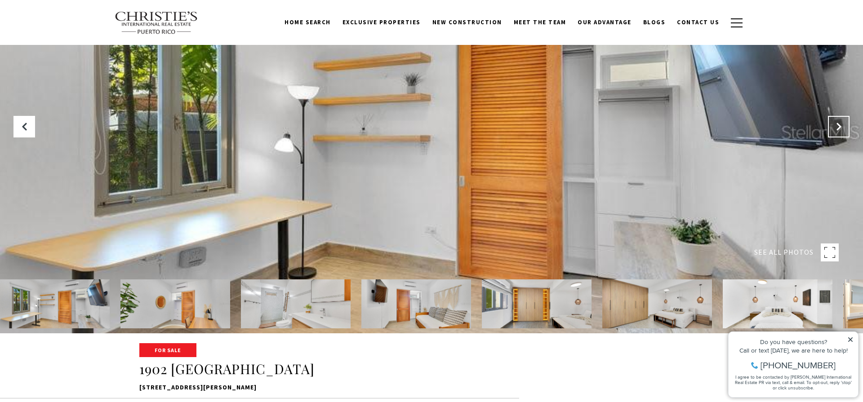
click at [840, 125] on icon "Next Slide" at bounding box center [839, 126] width 9 height 9
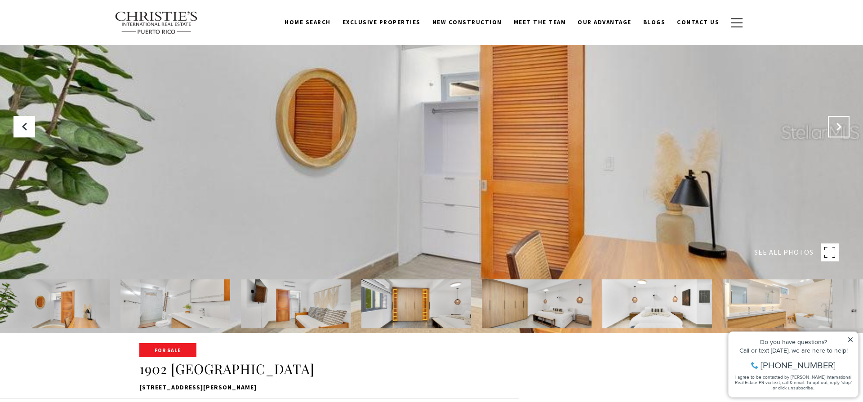
click at [840, 125] on icon "Next Slide" at bounding box center [839, 126] width 9 height 9
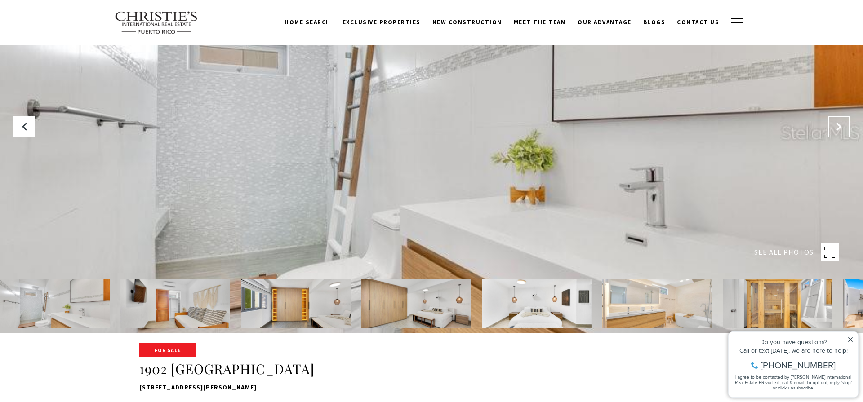
click at [840, 125] on icon "Next Slide" at bounding box center [839, 126] width 9 height 9
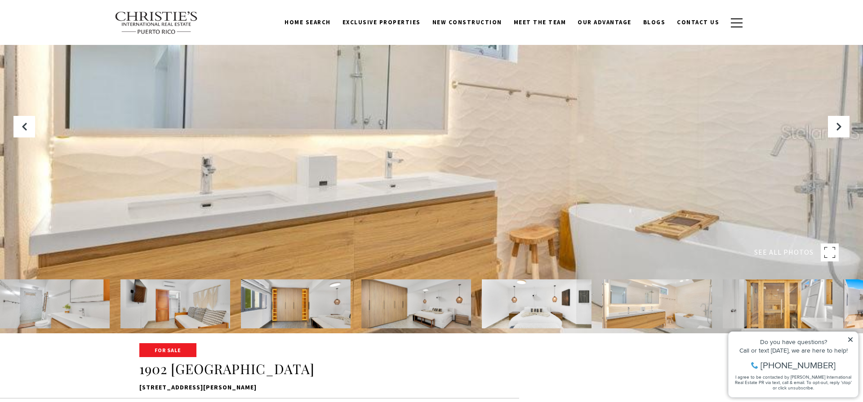
click at [310, 305] on img at bounding box center [296, 304] width 110 height 49
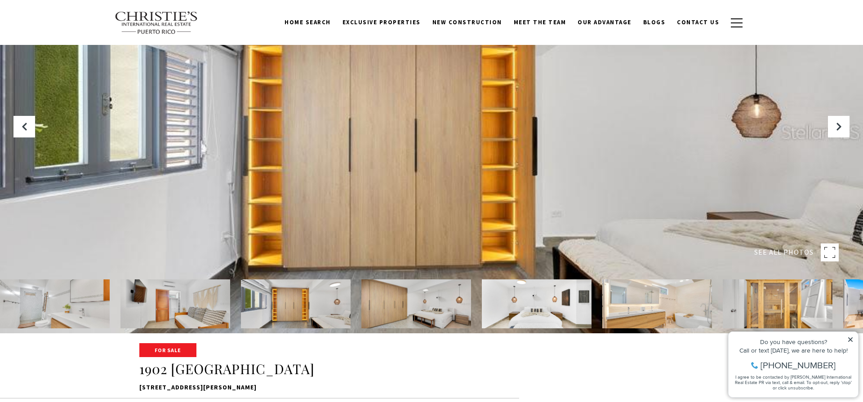
click at [364, 298] on img at bounding box center [417, 304] width 110 height 49
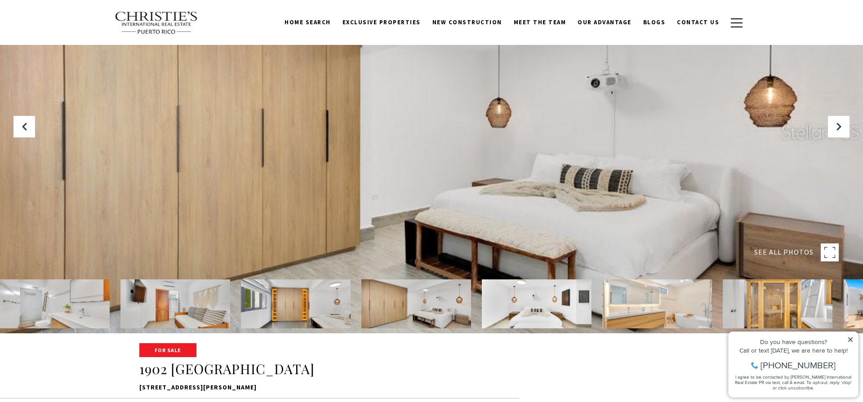
click at [524, 294] on img at bounding box center [537, 304] width 110 height 49
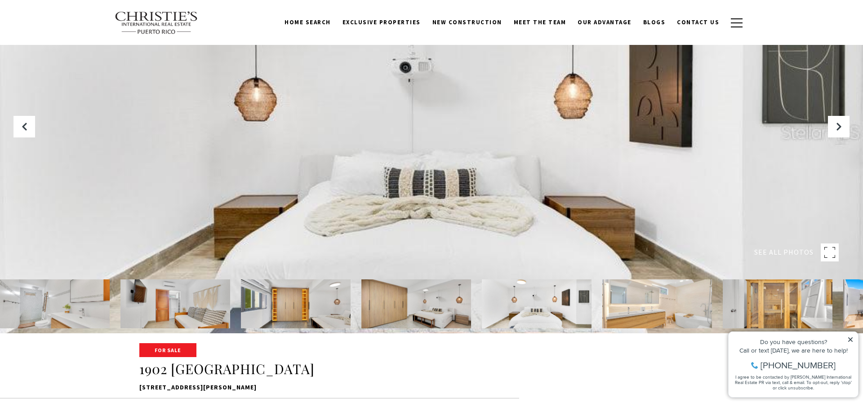
click at [655, 289] on img at bounding box center [658, 304] width 110 height 49
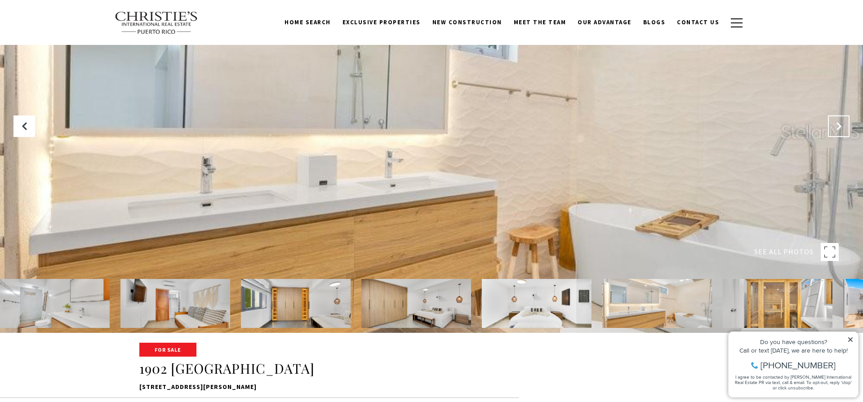
click at [837, 130] on icon "Next Slide" at bounding box center [839, 126] width 9 height 9
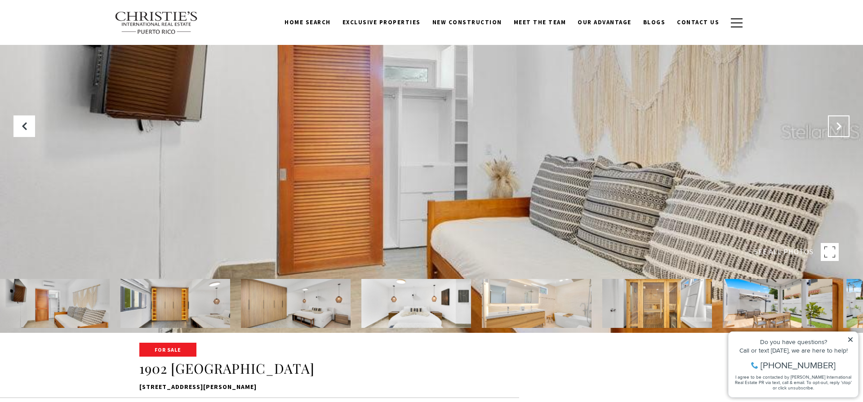
scroll to position [70, 0]
click at [837, 130] on icon "Next Slide" at bounding box center [839, 125] width 9 height 9
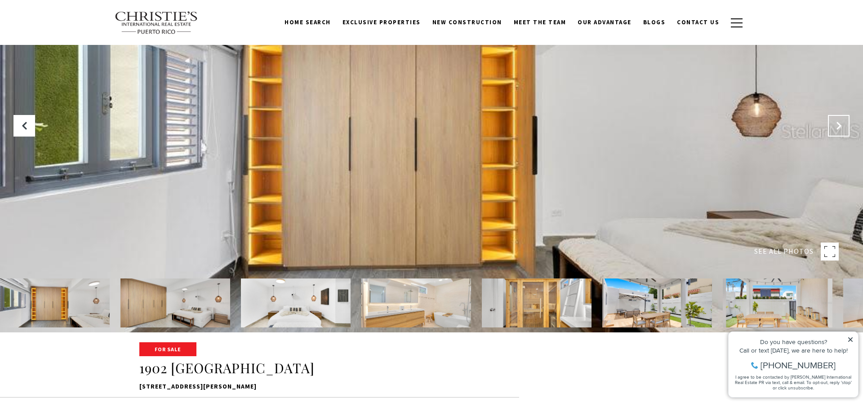
scroll to position [71, 0]
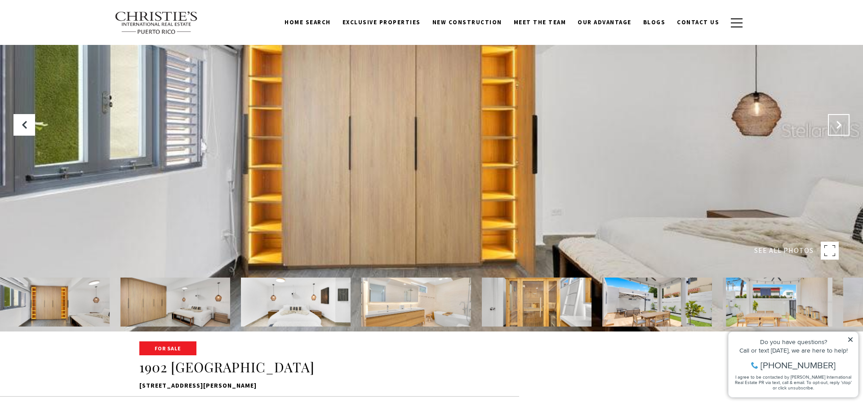
click at [837, 130] on button "Next Slide" at bounding box center [839, 125] width 22 height 22
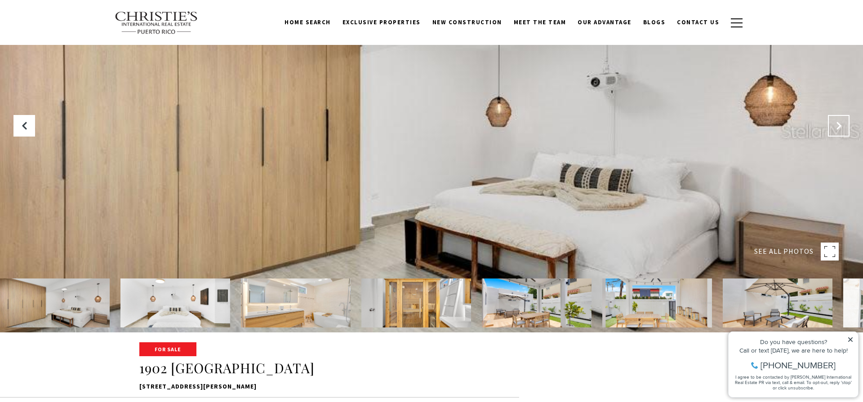
click at [837, 130] on icon "Next Slide" at bounding box center [839, 125] width 9 height 9
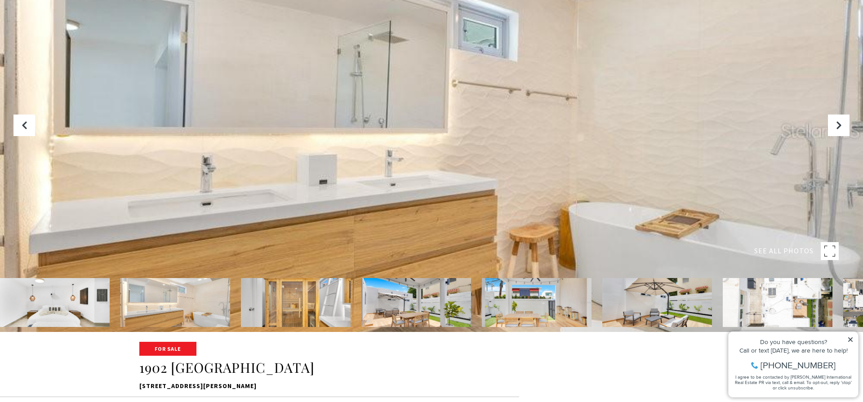
scroll to position [71, 0]
